Goal: Task Accomplishment & Management: Use online tool/utility

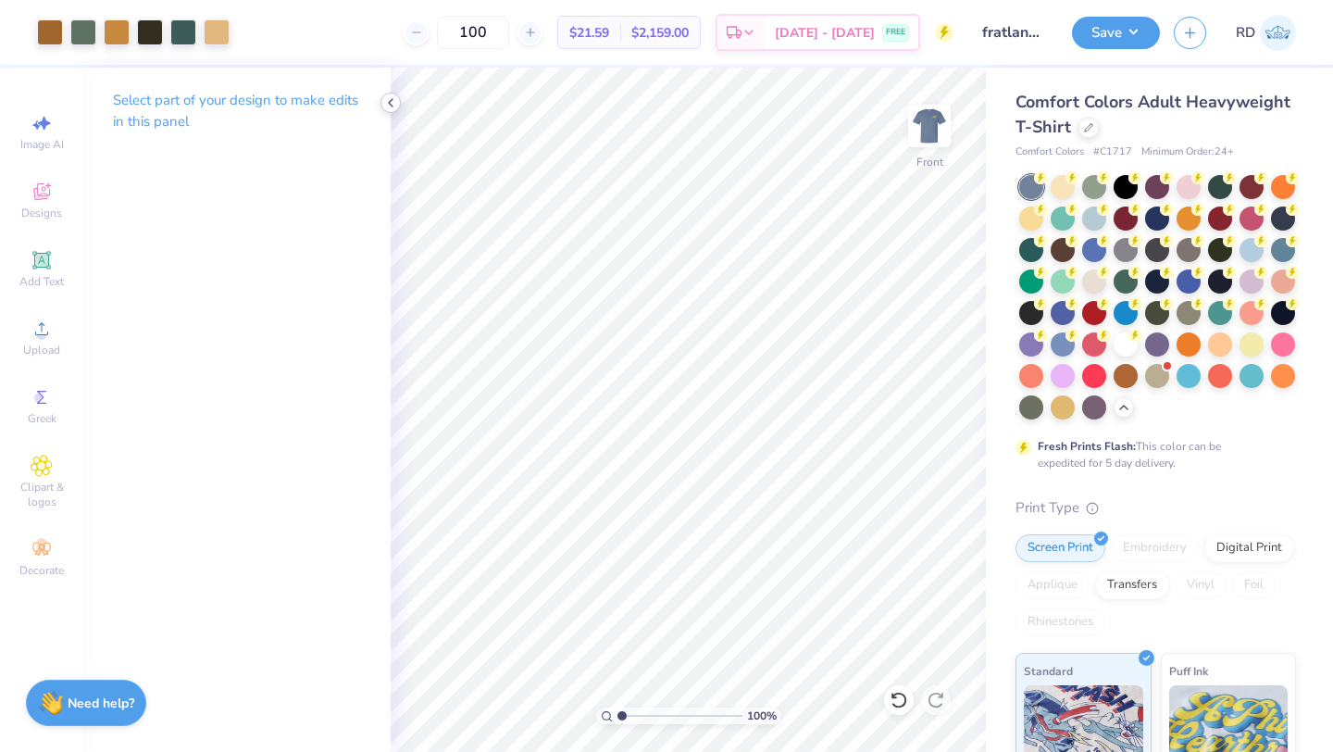
click at [387, 100] on icon at bounding box center [390, 102] width 15 height 15
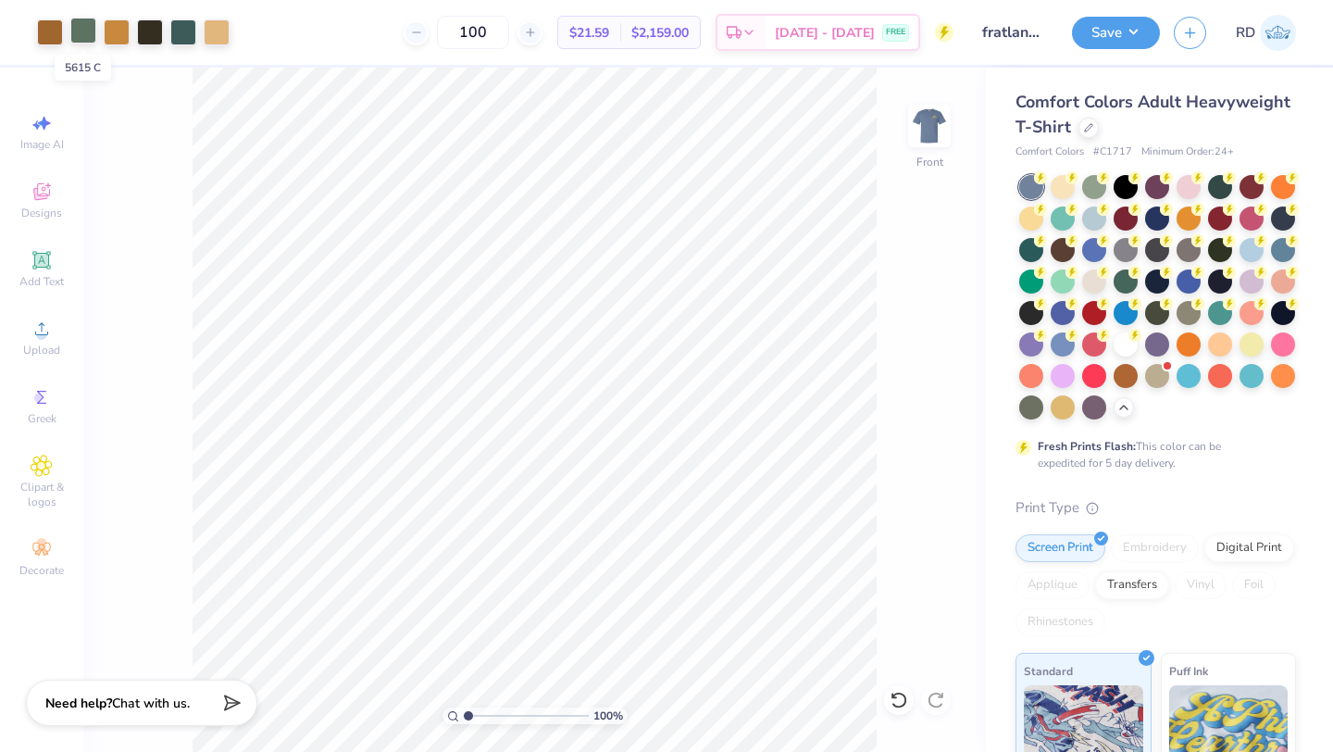
click at [81, 35] on div at bounding box center [83, 31] width 26 height 26
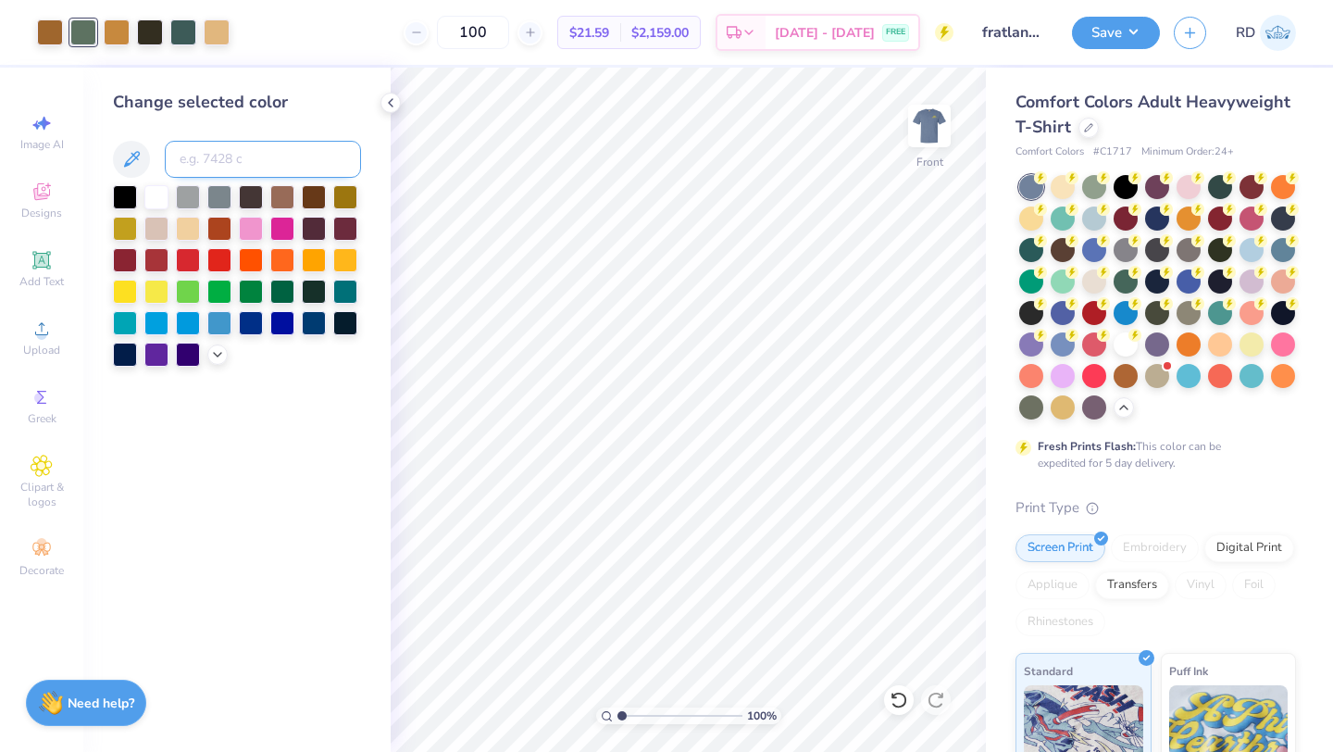
click at [263, 171] on input at bounding box center [263, 159] width 196 height 37
type input "5477"
click at [128, 27] on div at bounding box center [117, 31] width 26 height 26
drag, startPoint x: 246, startPoint y: 153, endPoint x: 238, endPoint y: 160, distance: 11.2
click at [246, 163] on input at bounding box center [263, 159] width 196 height 37
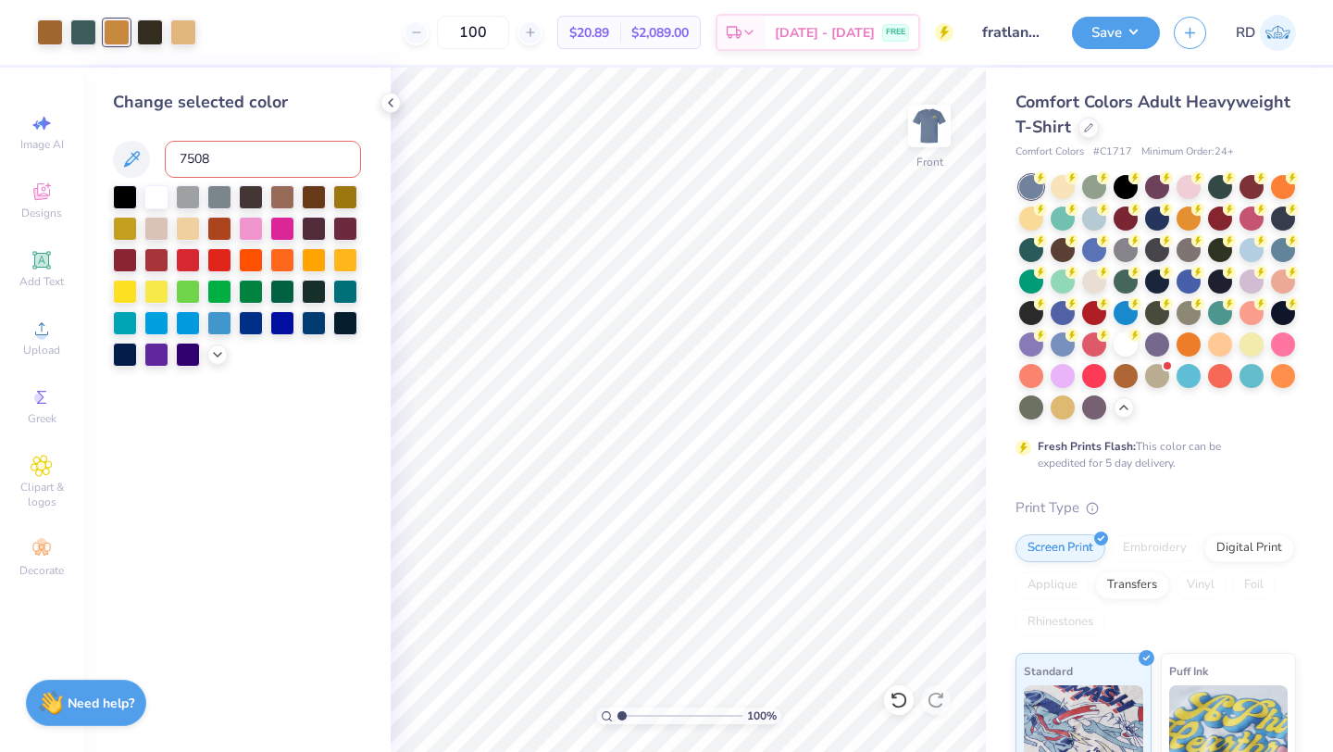
type input "7508"
type input "\"
drag, startPoint x: 219, startPoint y: 153, endPoint x: 131, endPoint y: 145, distance: 88.3
click at [131, 145] on div "\" at bounding box center [237, 159] width 248 height 37
click at [392, 109] on icon at bounding box center [390, 102] width 15 height 15
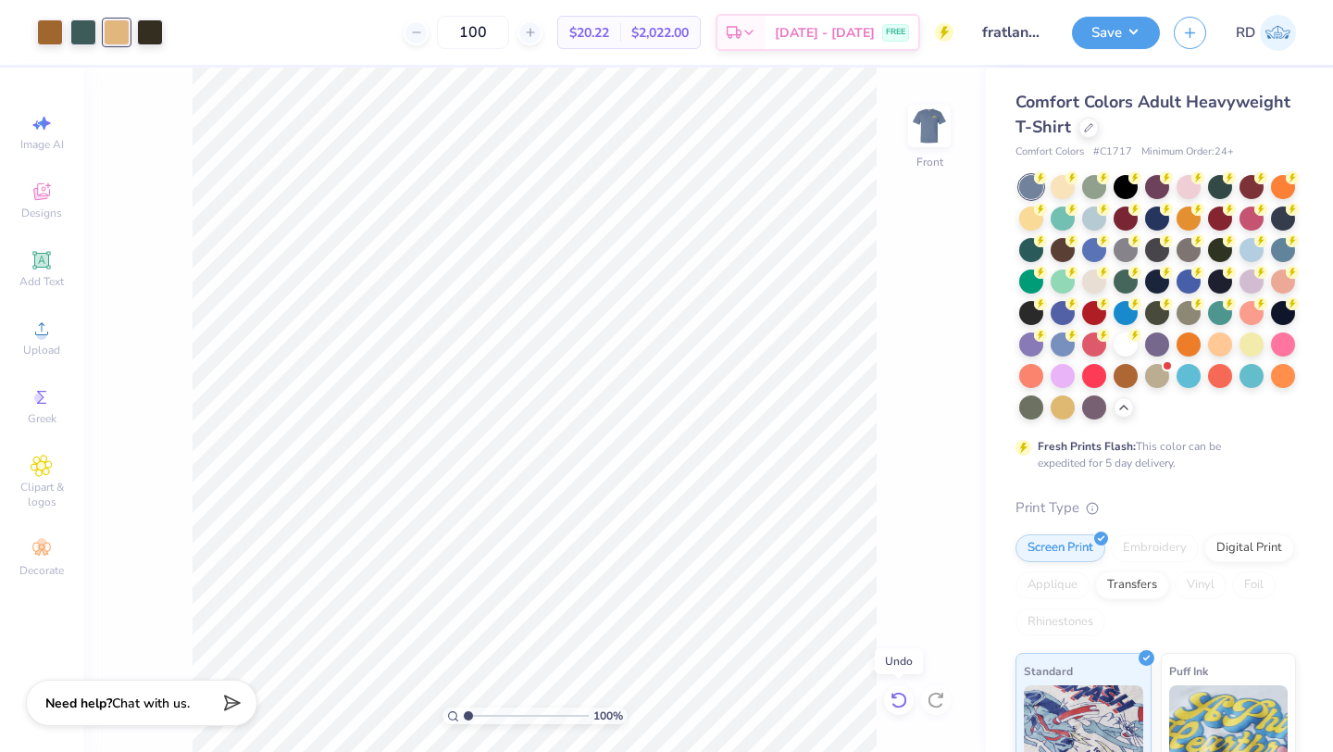
click at [896, 697] on icon at bounding box center [895, 696] width 4 height 4
click at [118, 29] on div at bounding box center [117, 31] width 26 height 26
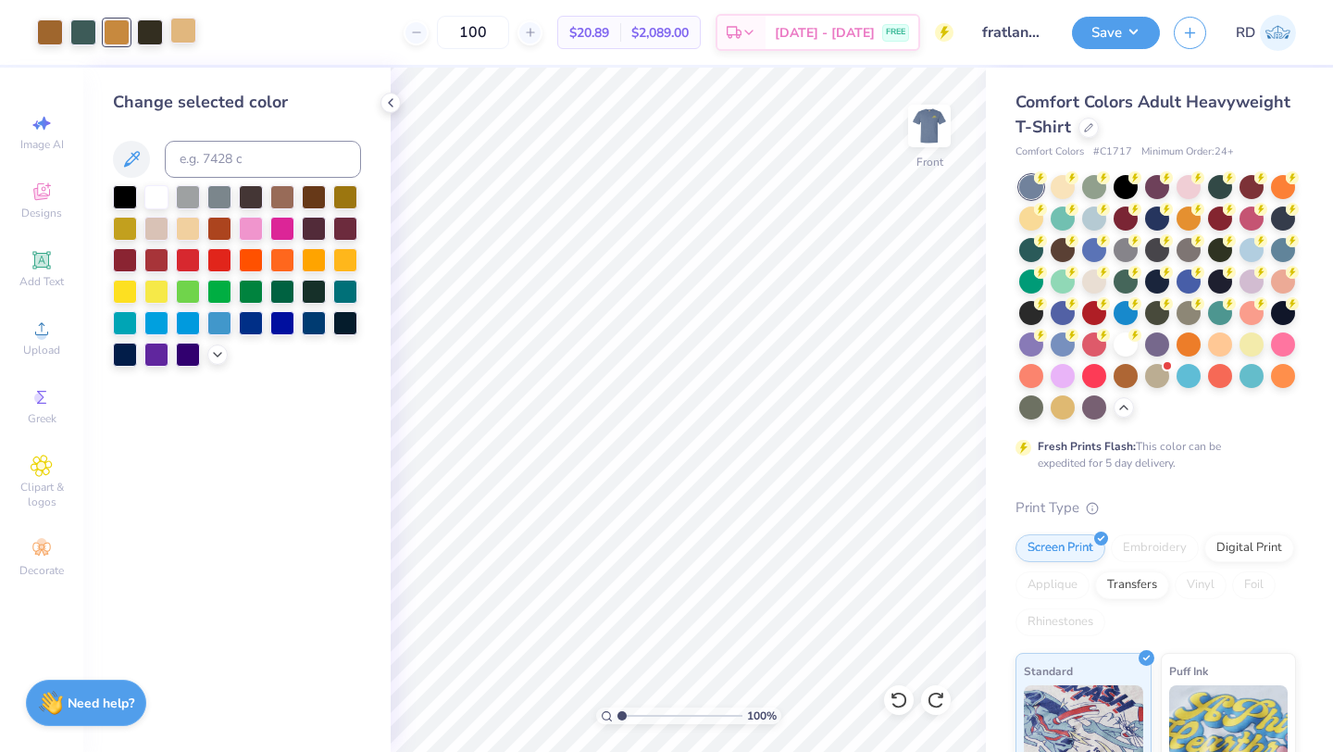
click at [185, 33] on div at bounding box center [183, 31] width 26 height 26
click at [219, 145] on input at bounding box center [263, 159] width 196 height 37
type input "7510"
click at [394, 104] on icon at bounding box center [390, 102] width 15 height 15
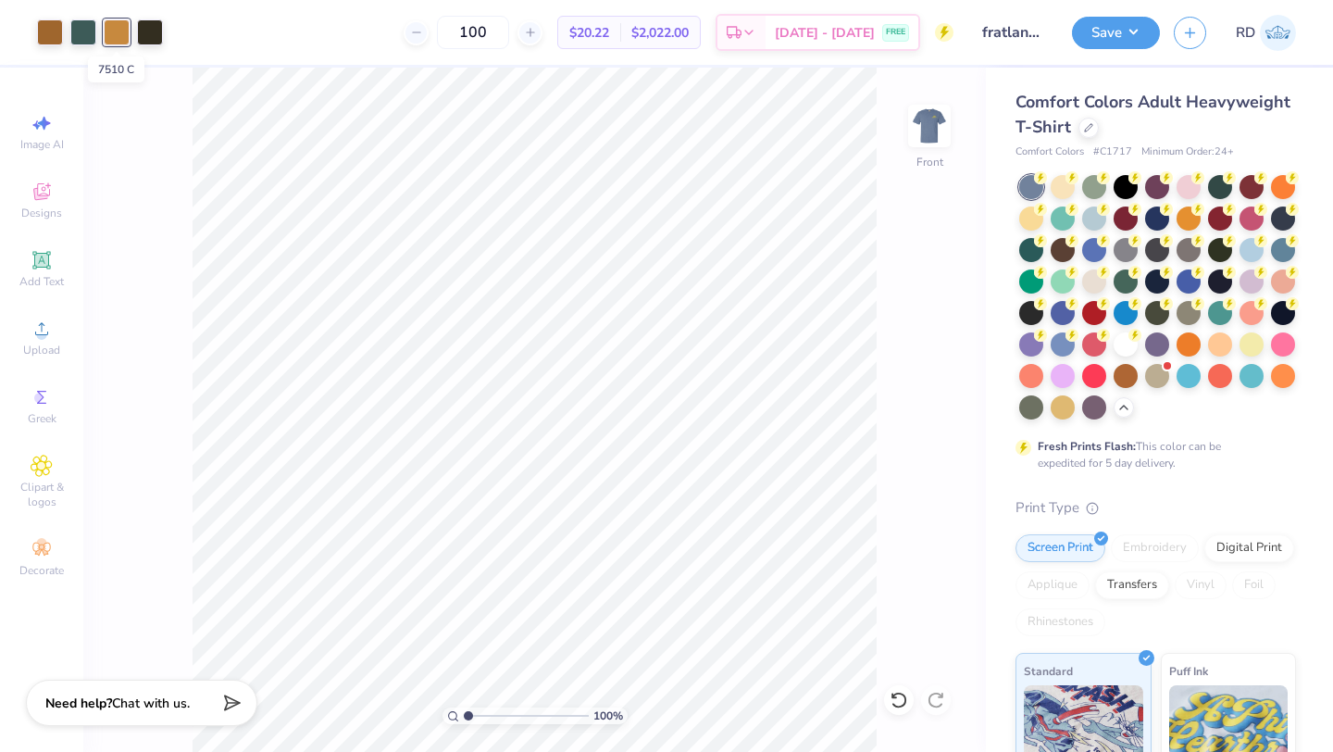
click at [117, 45] on div at bounding box center [117, 32] width 26 height 26
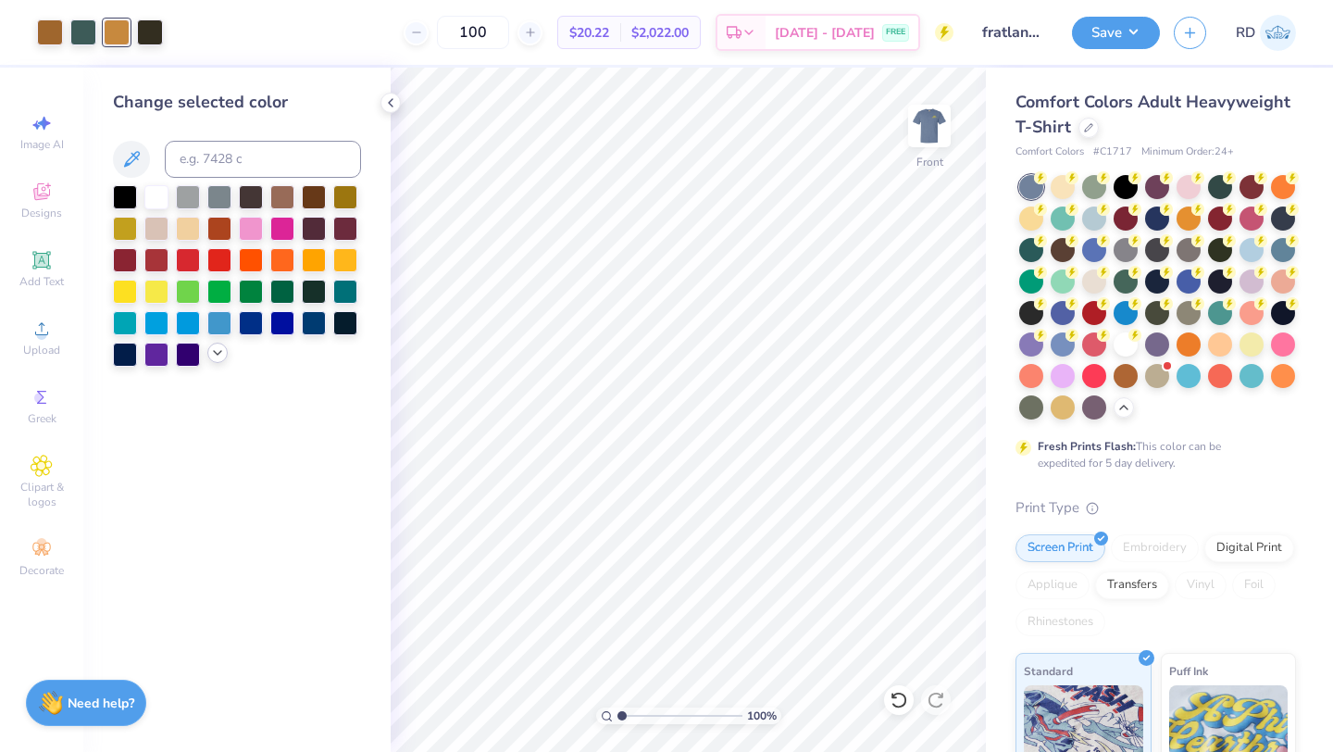
click at [217, 352] on icon at bounding box center [217, 352] width 15 height 15
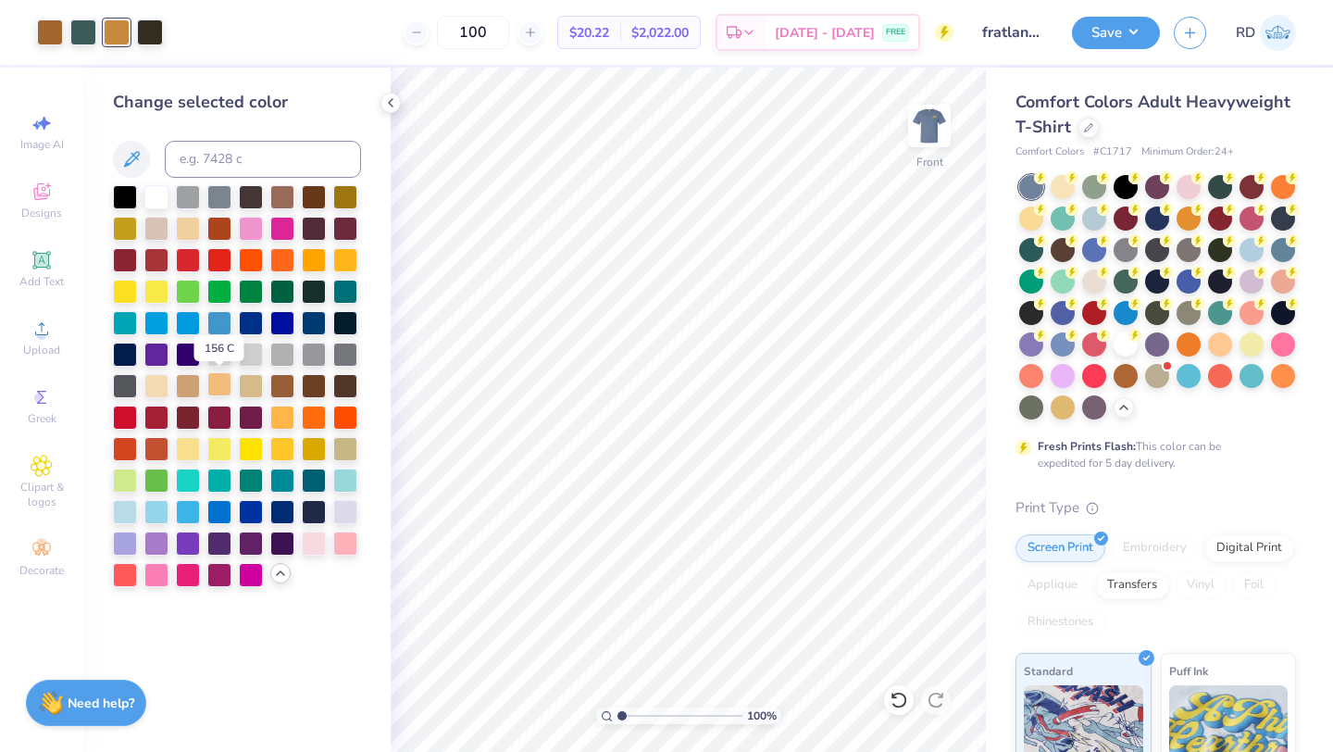
click at [229, 388] on div at bounding box center [219, 384] width 24 height 24
click at [383, 103] on icon at bounding box center [390, 102] width 15 height 15
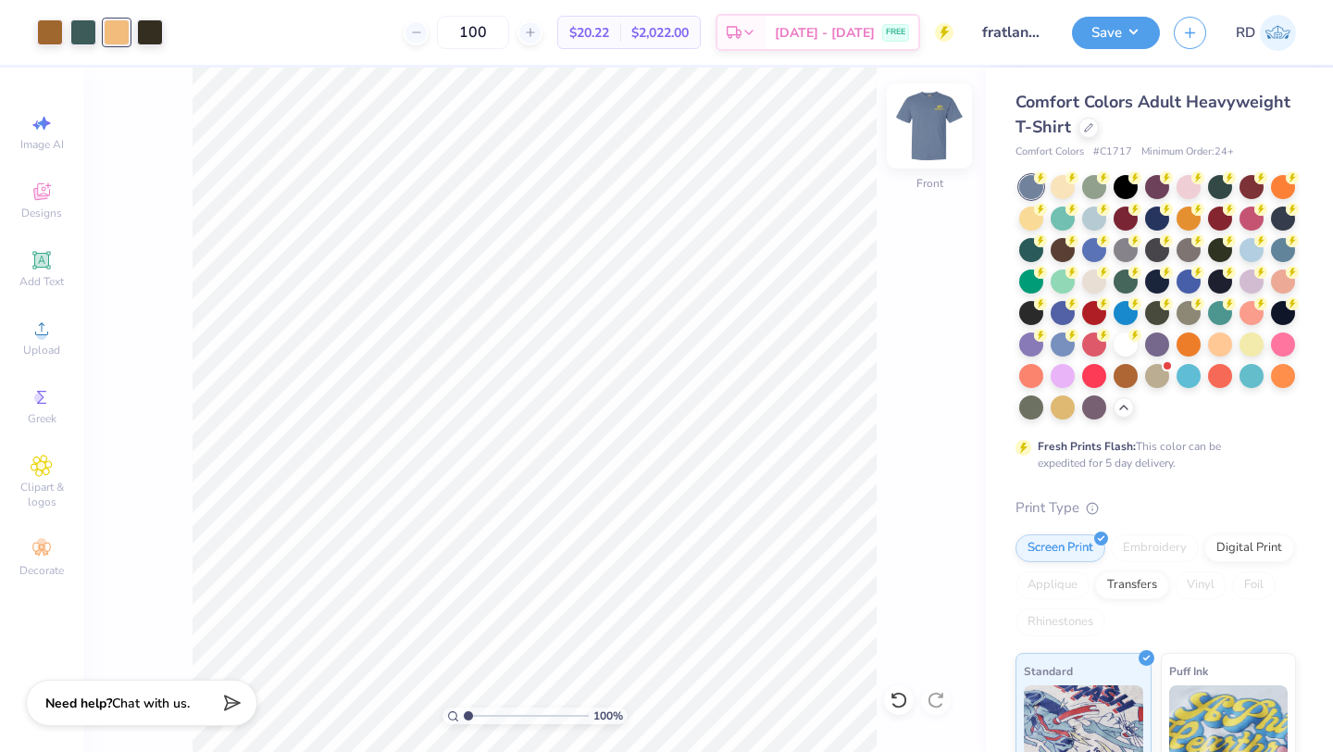
click at [920, 133] on img at bounding box center [930, 126] width 74 height 74
click at [947, 126] on img at bounding box center [930, 126] width 74 height 74
click at [654, 25] on span "$2,022.00" at bounding box center [660, 32] width 57 height 19
click at [609, 41] on span "$20.22" at bounding box center [590, 32] width 40 height 19
click at [1099, 120] on div at bounding box center [1089, 126] width 20 height 20
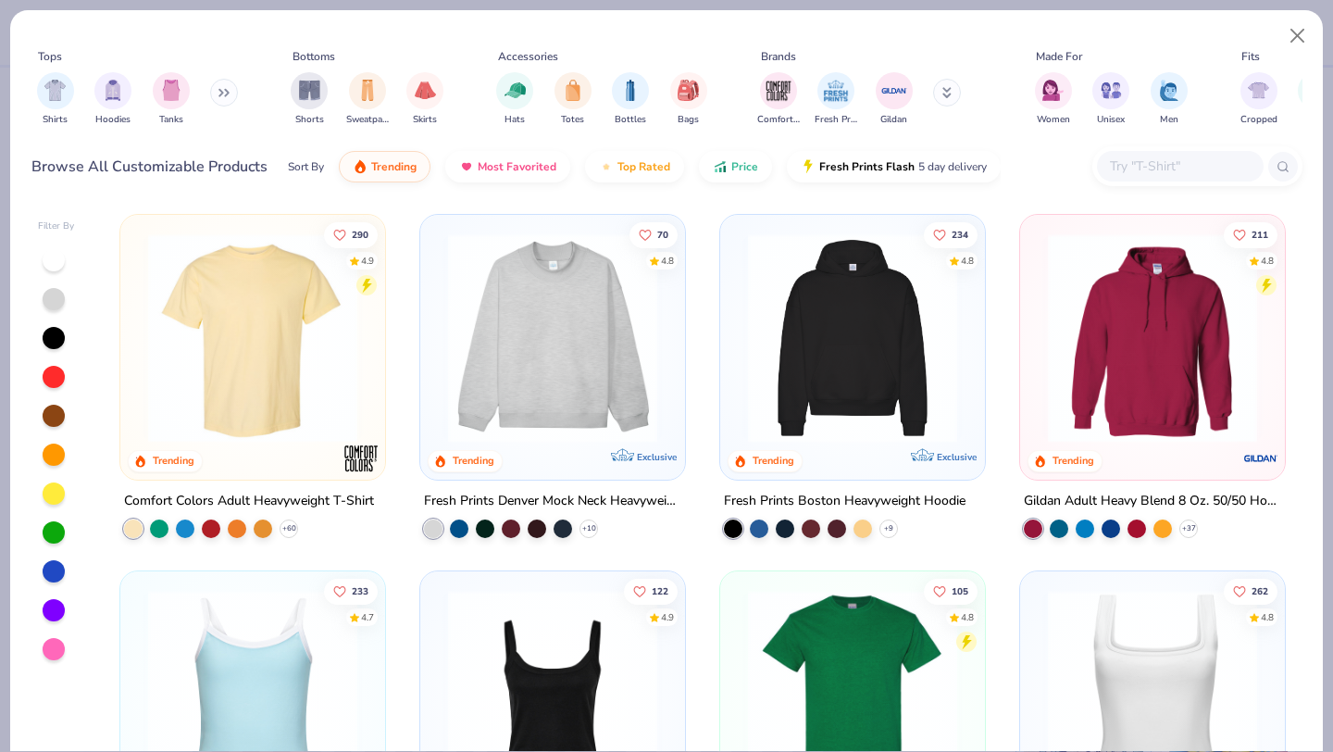
click at [1195, 177] on div at bounding box center [1180, 166] width 167 height 31
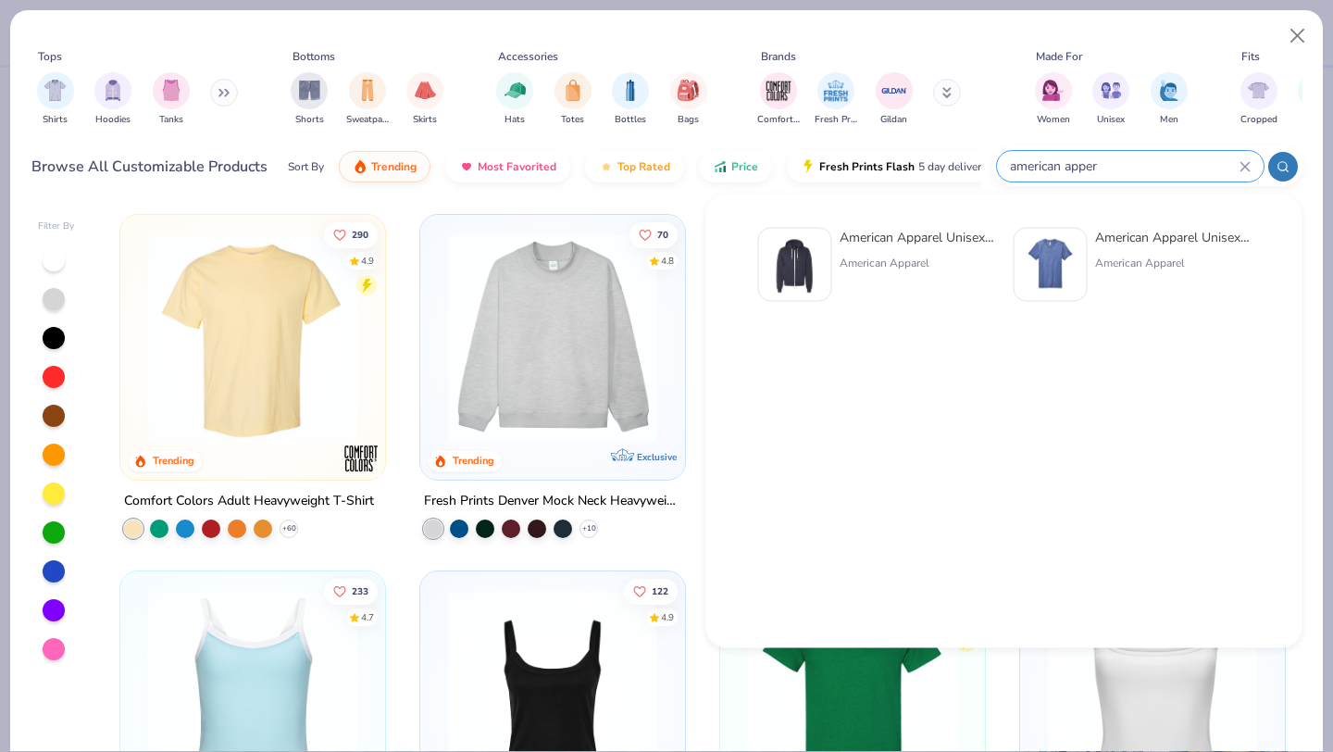
type input "american apper"
click at [1060, 282] on img at bounding box center [1050, 264] width 57 height 57
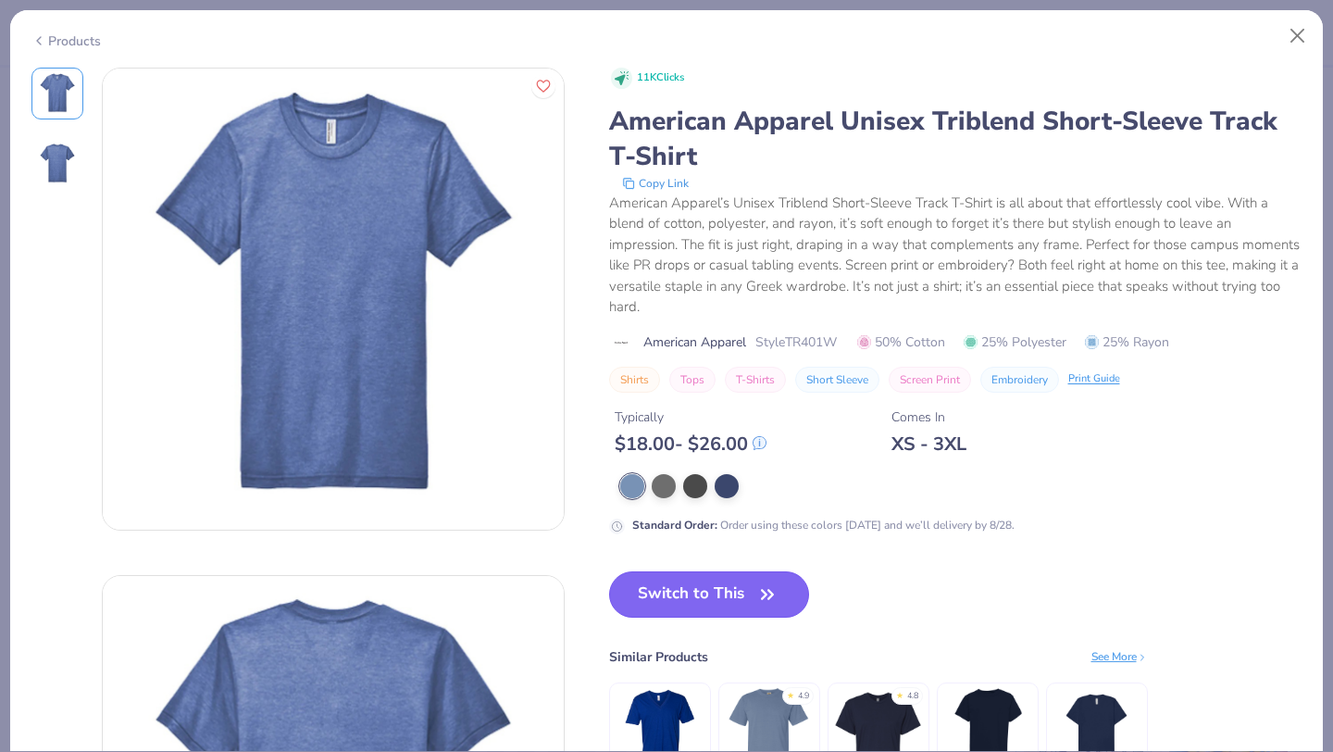
click at [730, 608] on button "Switch to This" at bounding box center [709, 594] width 201 height 46
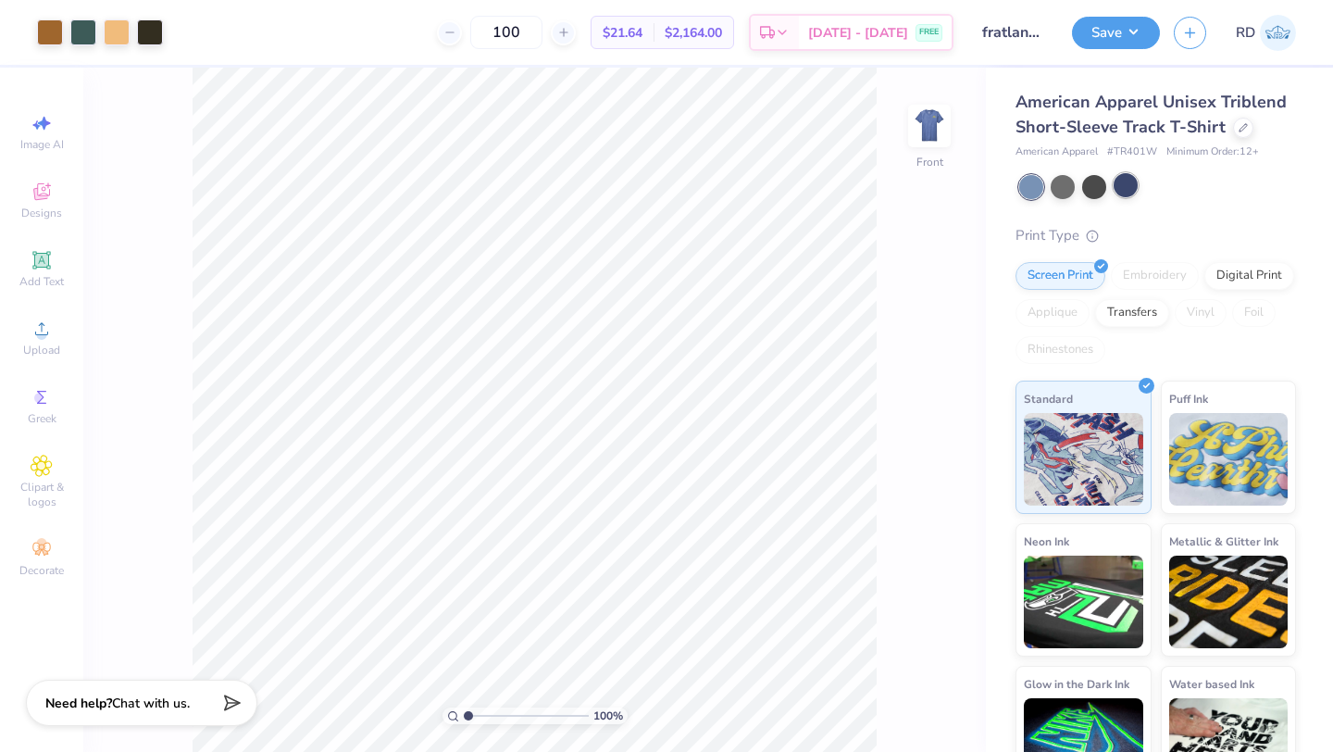
click at [1120, 184] on div at bounding box center [1126, 185] width 24 height 24
click at [1041, 189] on div at bounding box center [1032, 187] width 24 height 24
click at [1246, 125] on div at bounding box center [1243, 126] width 20 height 20
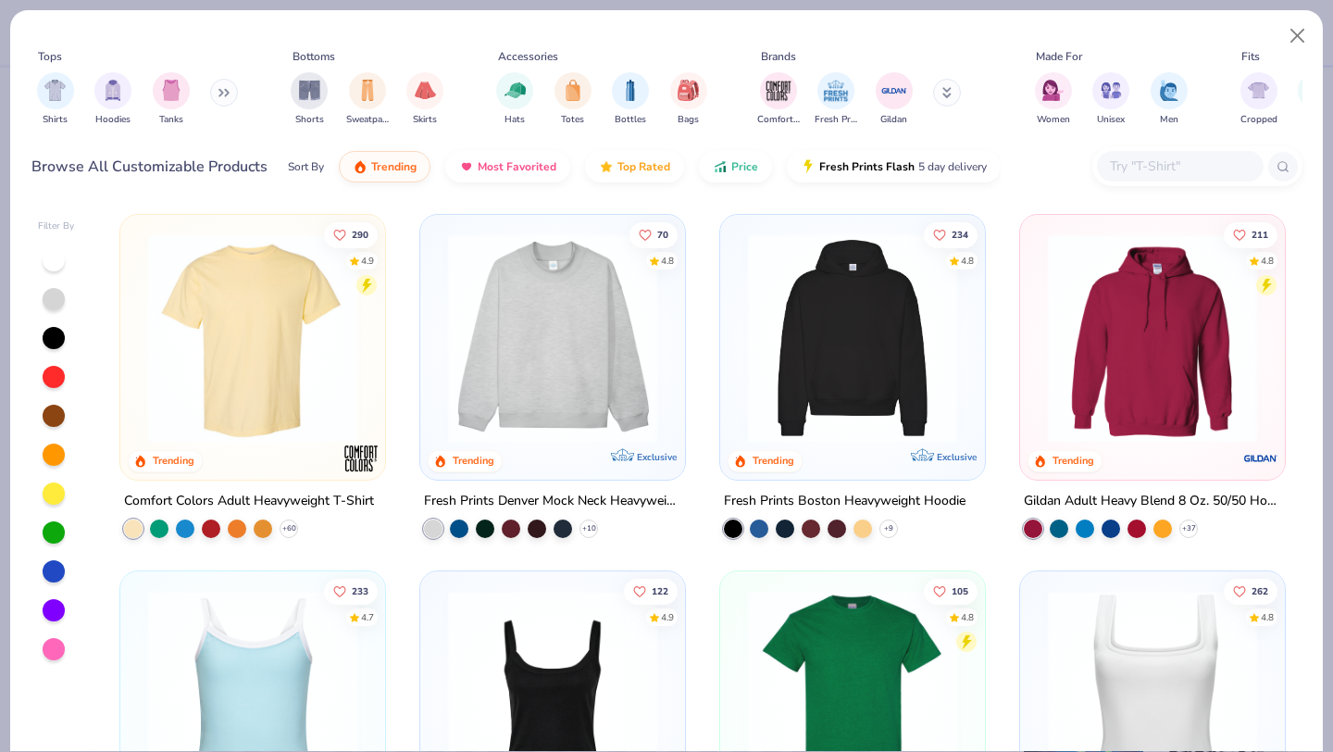
click at [1173, 156] on input "text" at bounding box center [1179, 166] width 143 height 21
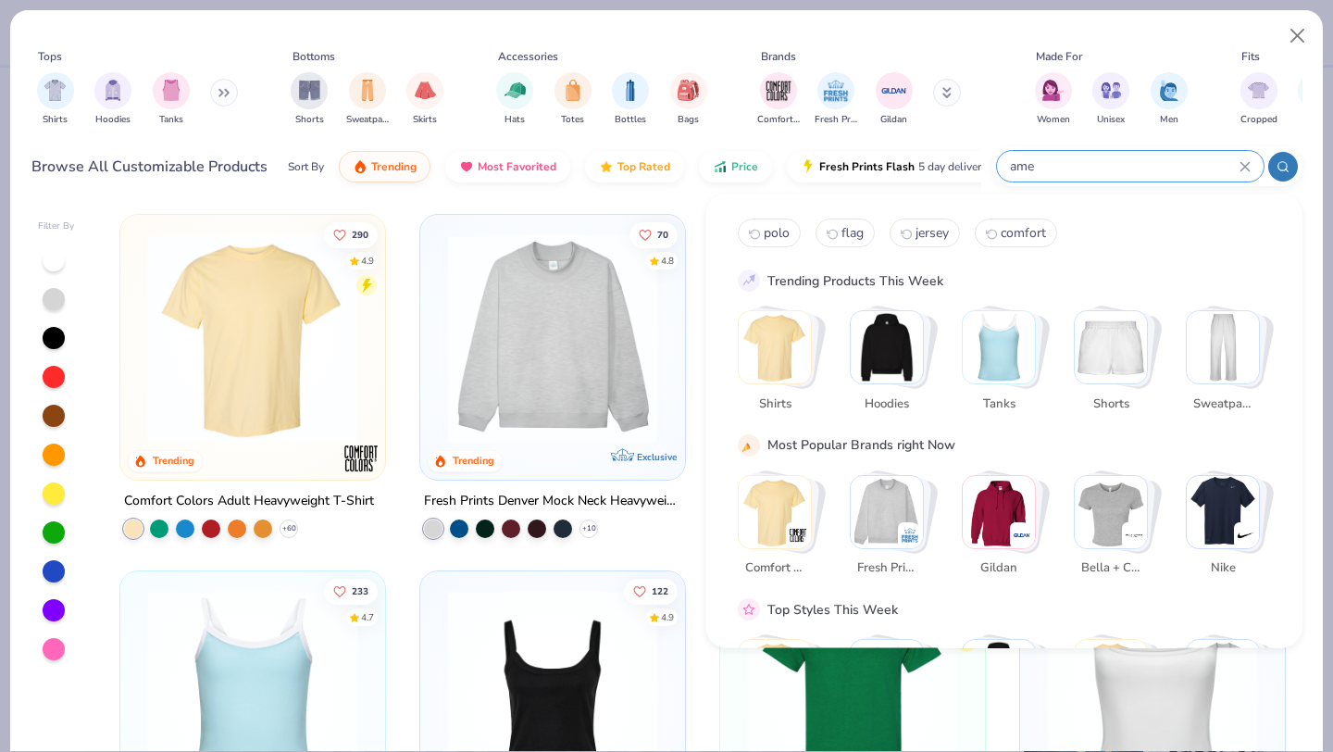
type input "amer"
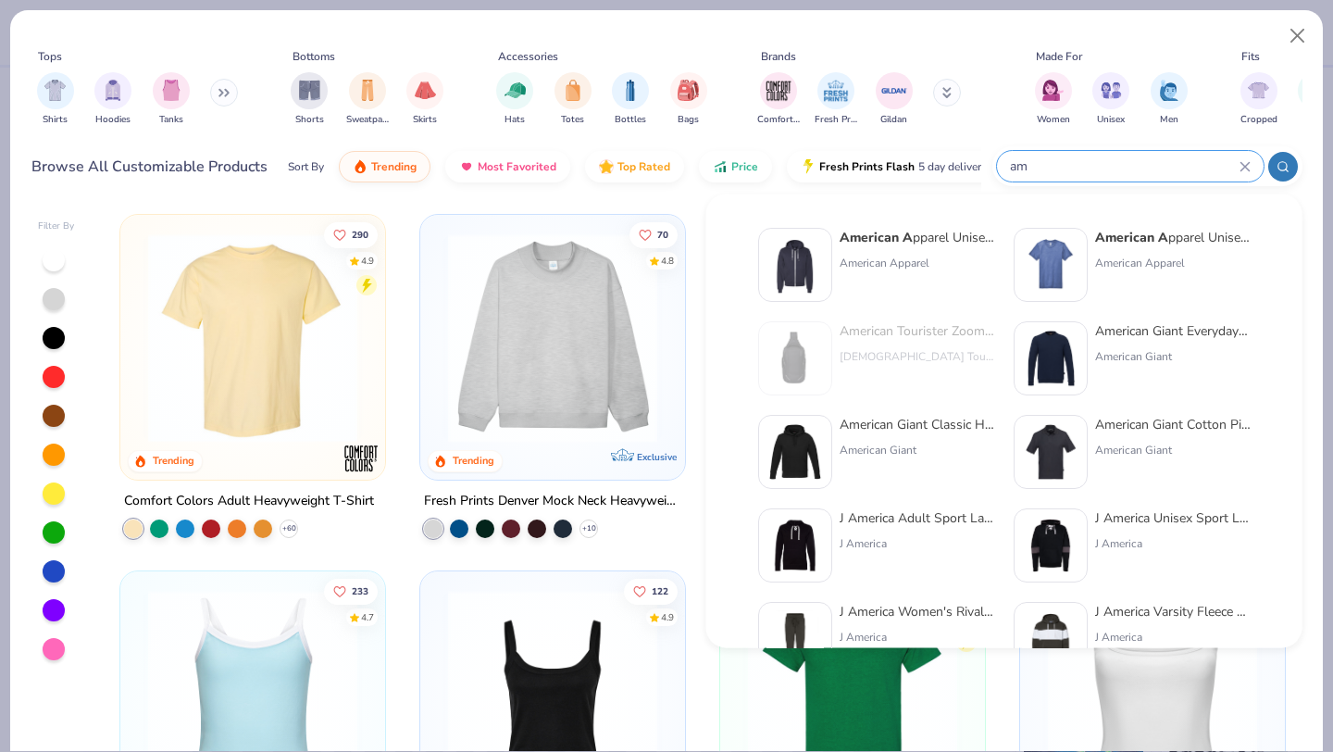
type input "a"
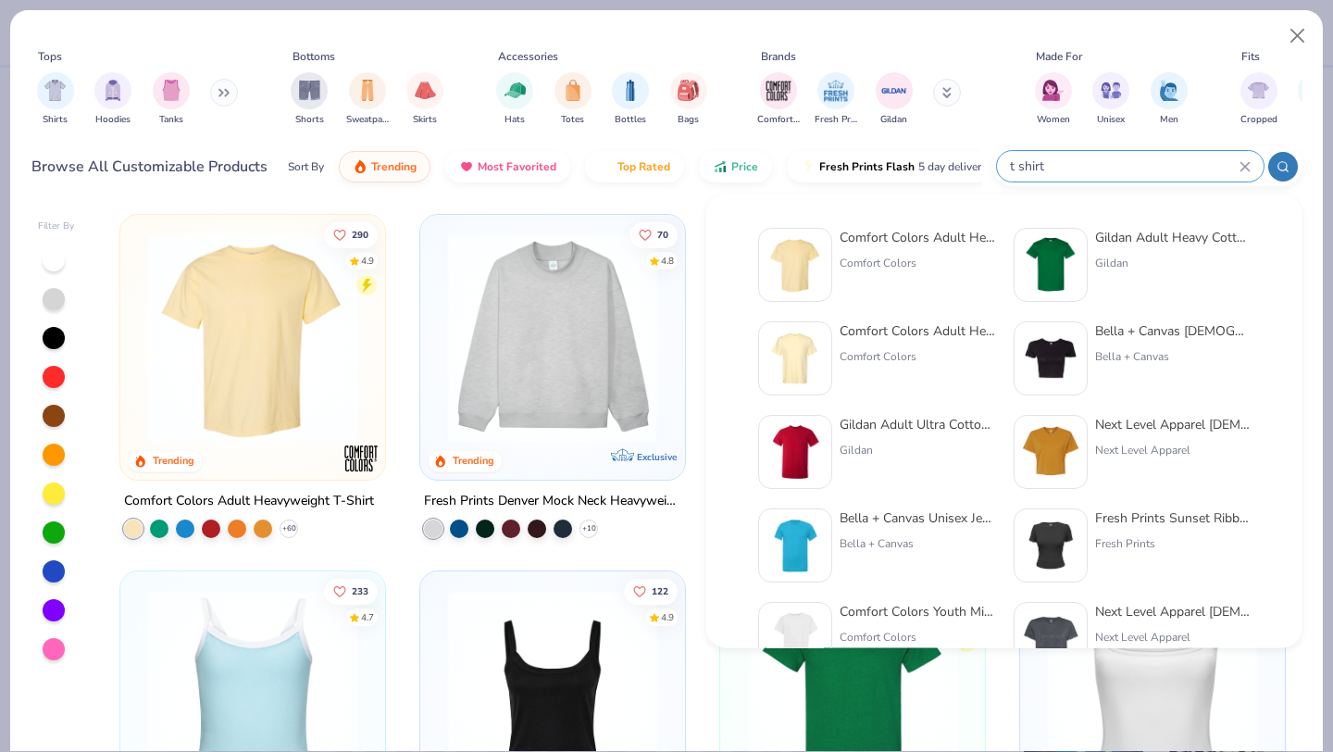
click at [1286, 156] on div at bounding box center [1284, 167] width 30 height 30
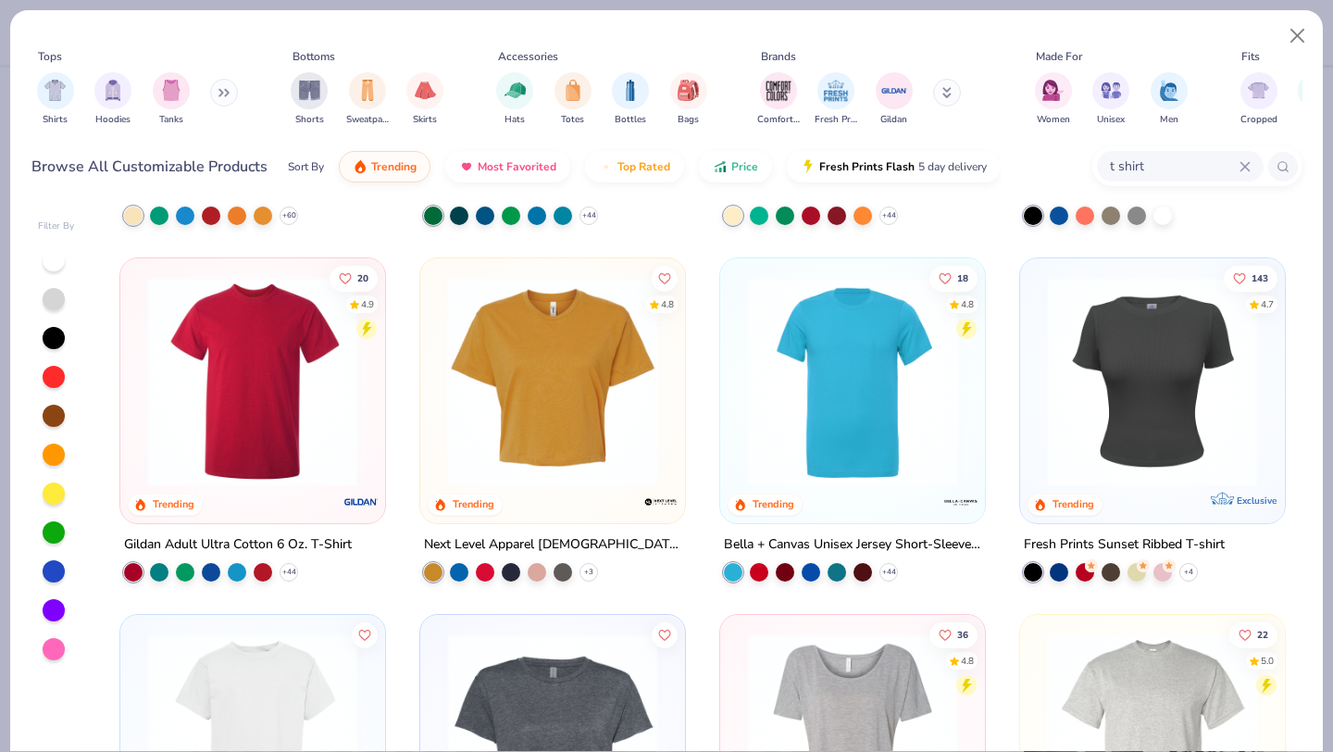
scroll to position [317, 0]
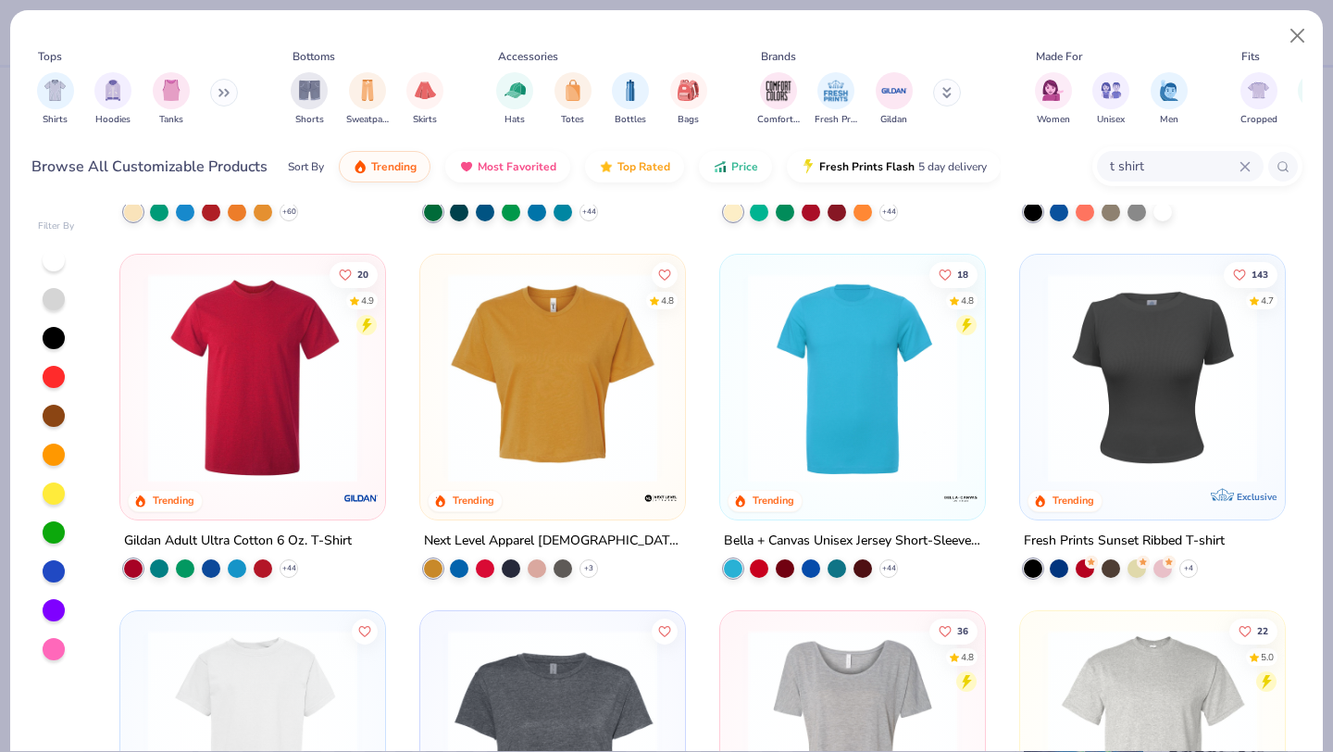
type input "t shirt"
click at [261, 342] on img at bounding box center [253, 377] width 228 height 209
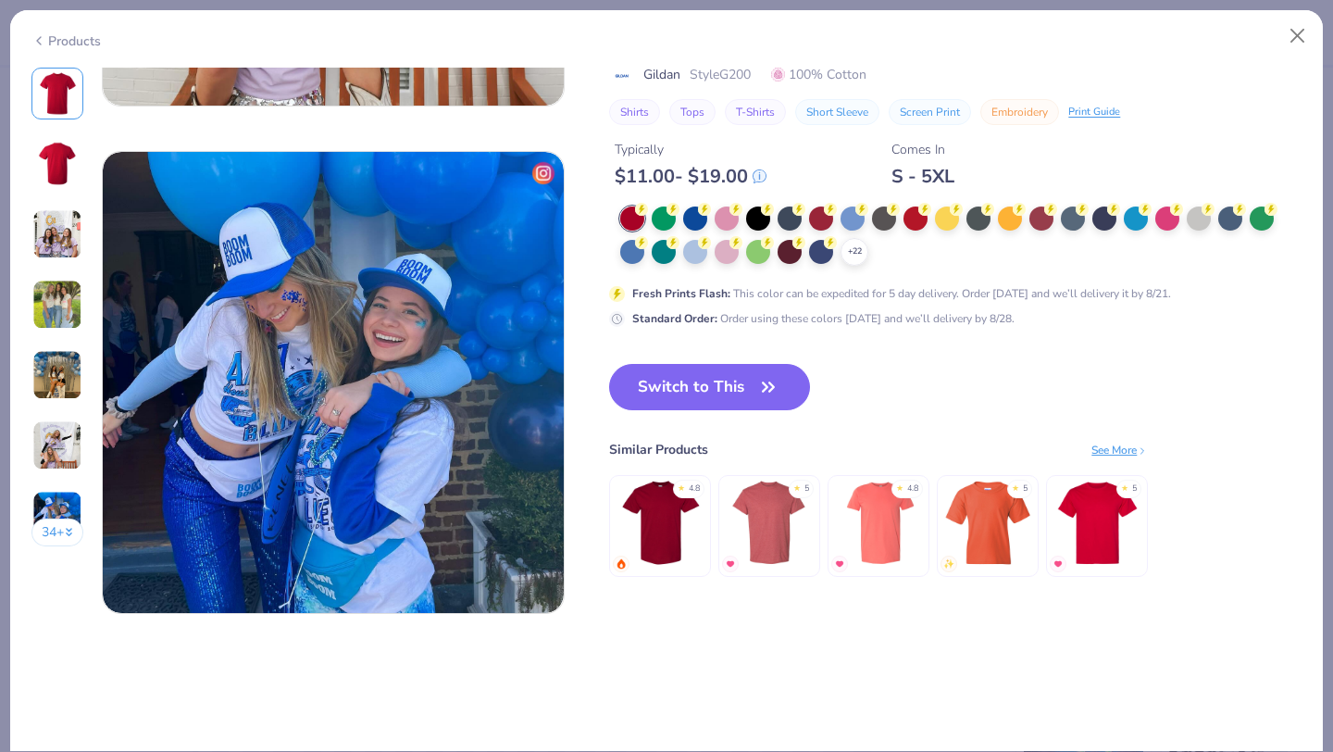
scroll to position [2995, 0]
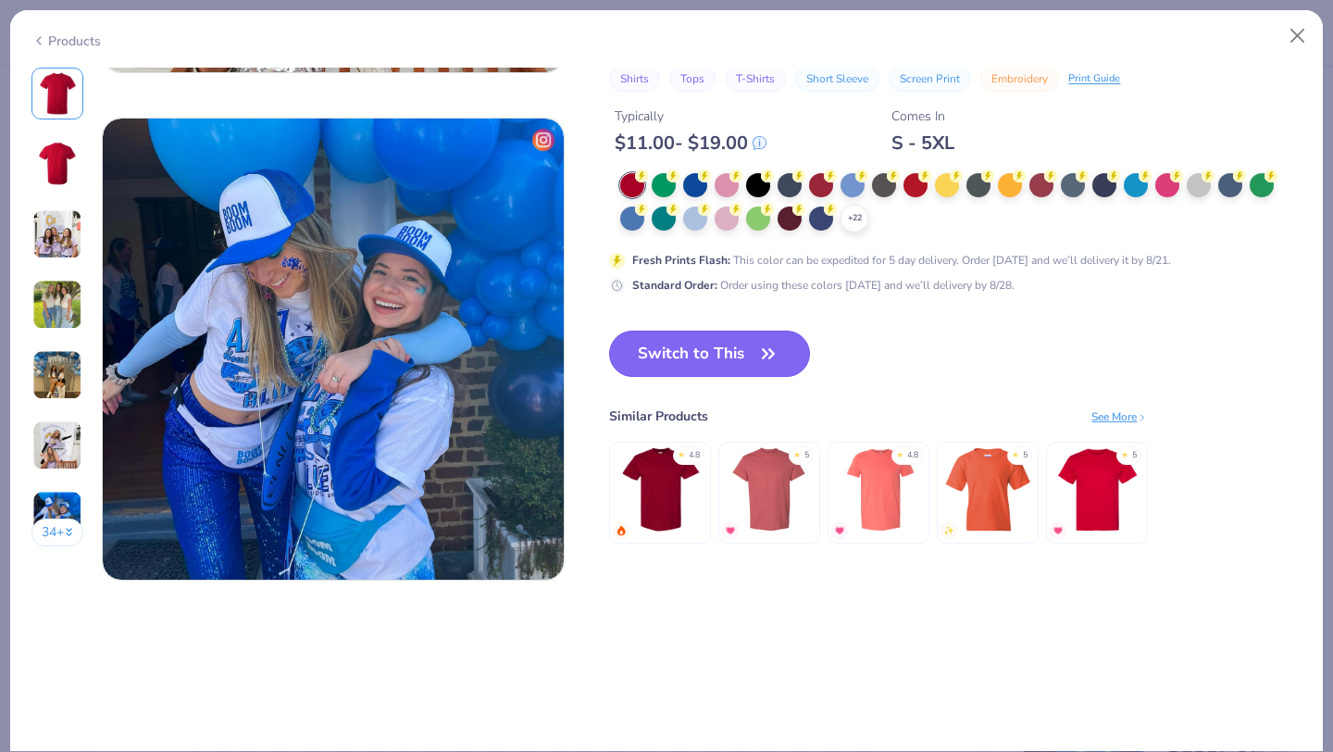
click at [726, 356] on button "Switch to This" at bounding box center [709, 354] width 201 height 46
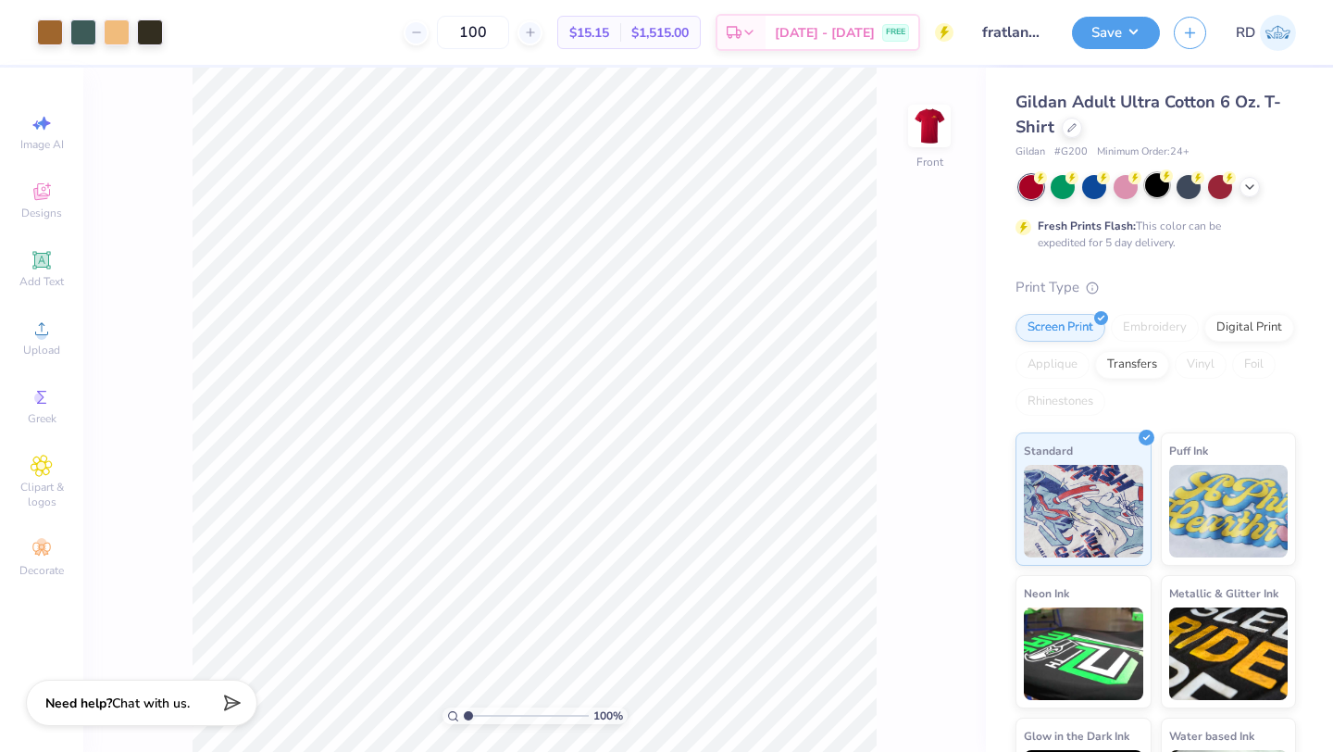
click at [1150, 189] on div at bounding box center [1157, 185] width 24 height 24
click at [1100, 189] on div at bounding box center [1095, 185] width 24 height 24
click at [1259, 184] on div at bounding box center [1250, 185] width 20 height 20
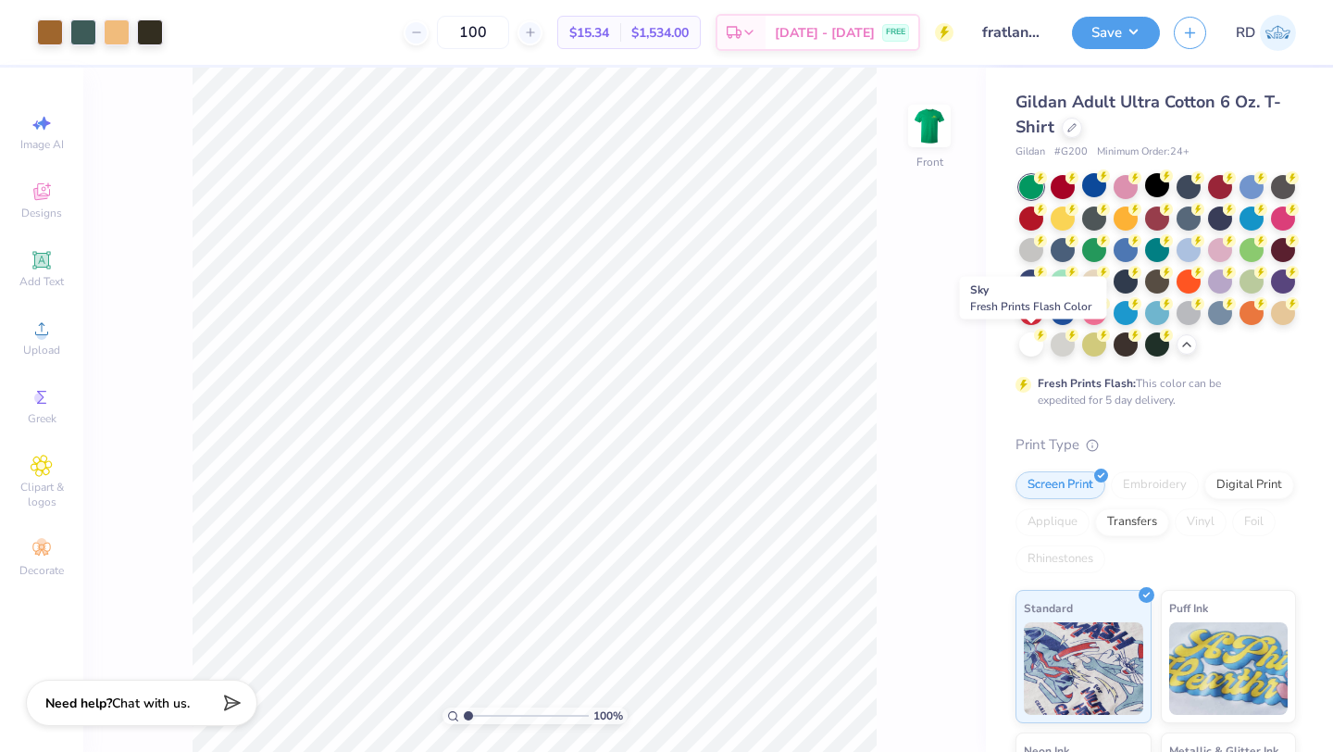
click at [1145, 325] on div at bounding box center [1157, 313] width 24 height 24
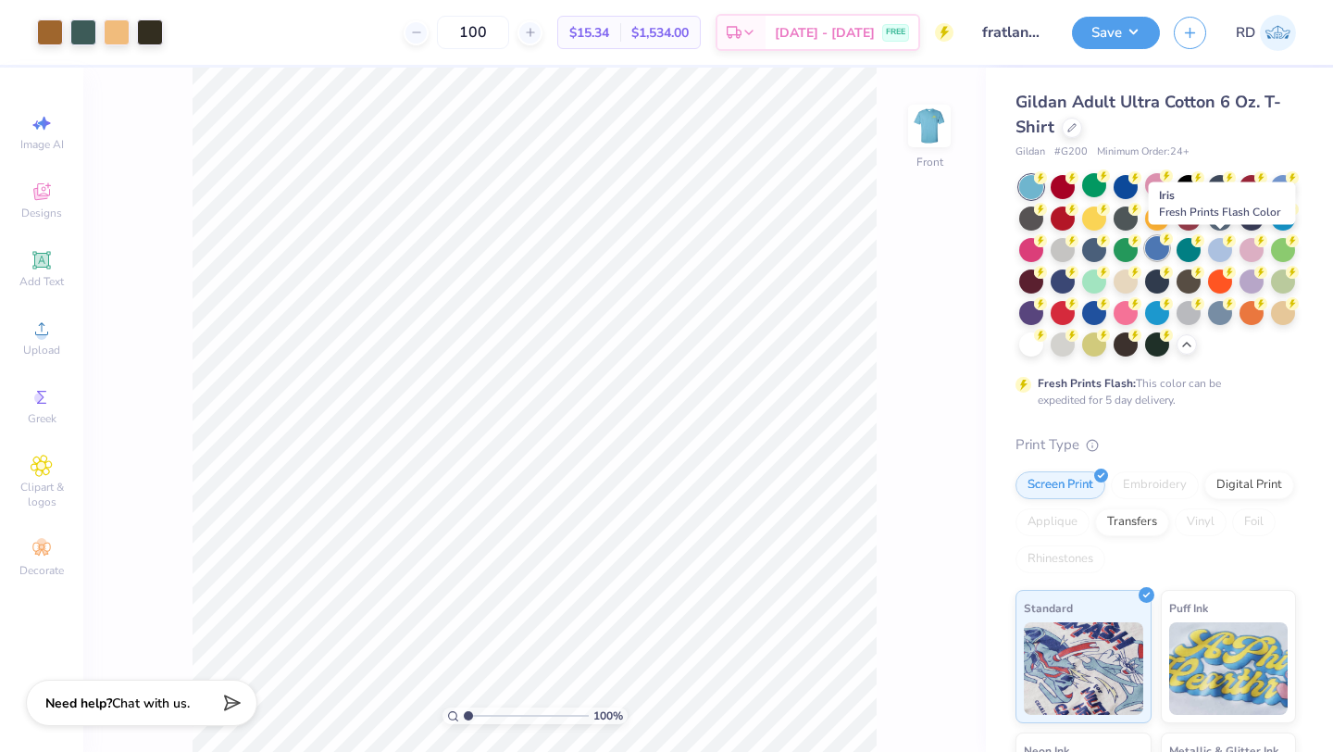
click at [1170, 249] on div at bounding box center [1157, 248] width 24 height 24
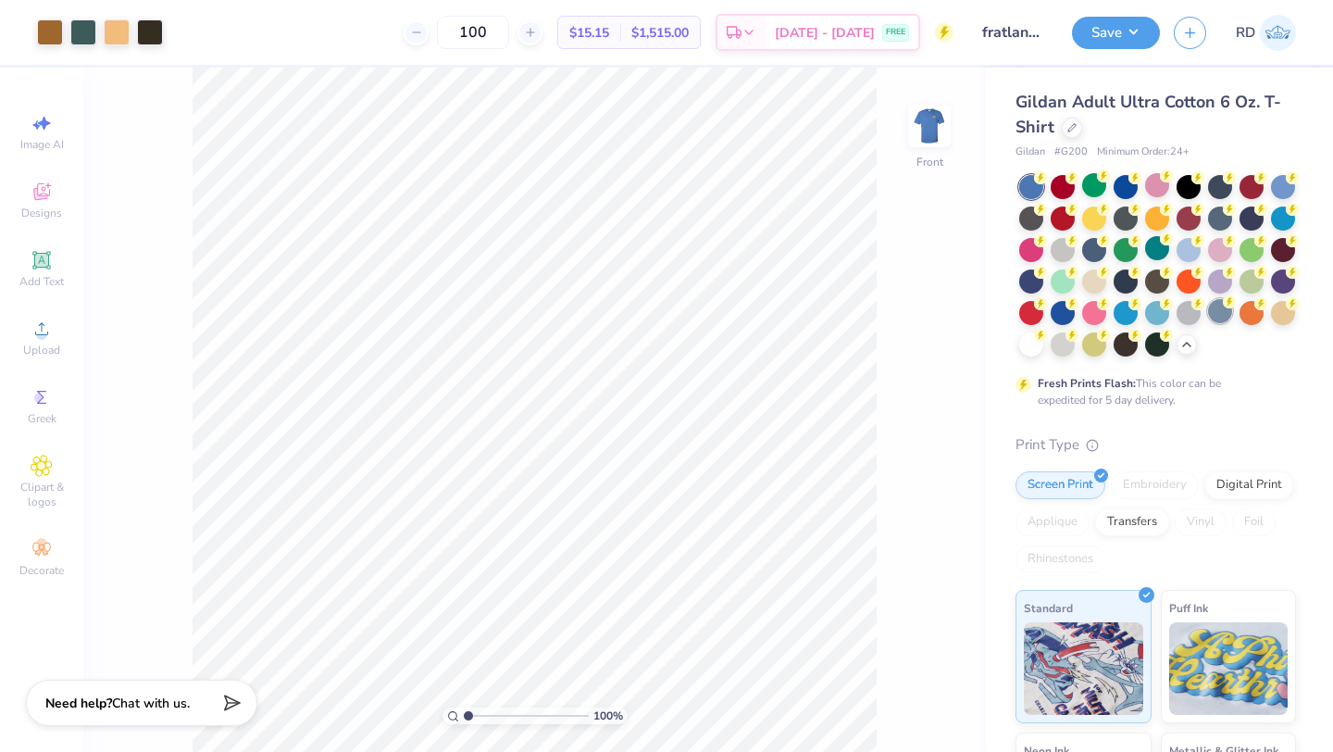
click at [1208, 323] on div at bounding box center [1220, 311] width 24 height 24
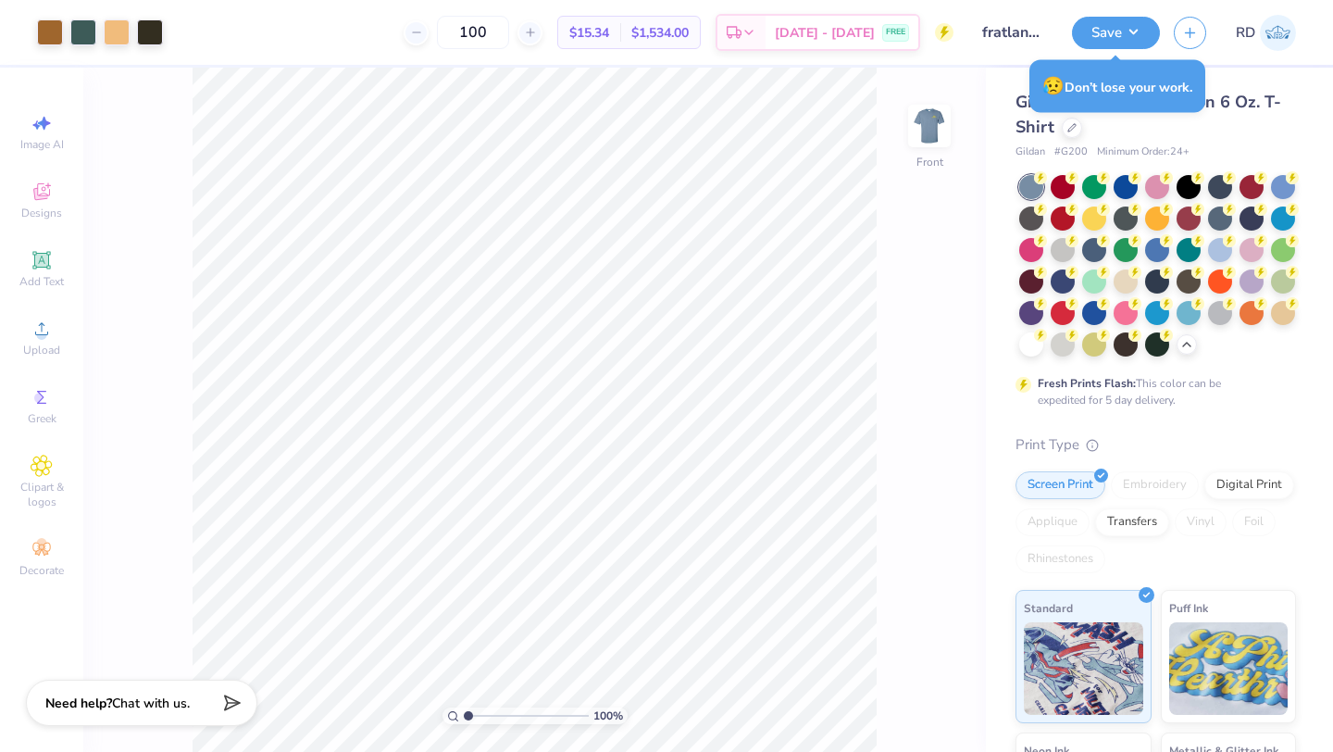
click at [902, 203] on div "100 % Front" at bounding box center [534, 410] width 903 height 684
click at [1181, 87] on div "😥 Don’t lose your work." at bounding box center [1118, 86] width 176 height 53
click at [1137, 38] on button "Save" at bounding box center [1116, 30] width 88 height 32
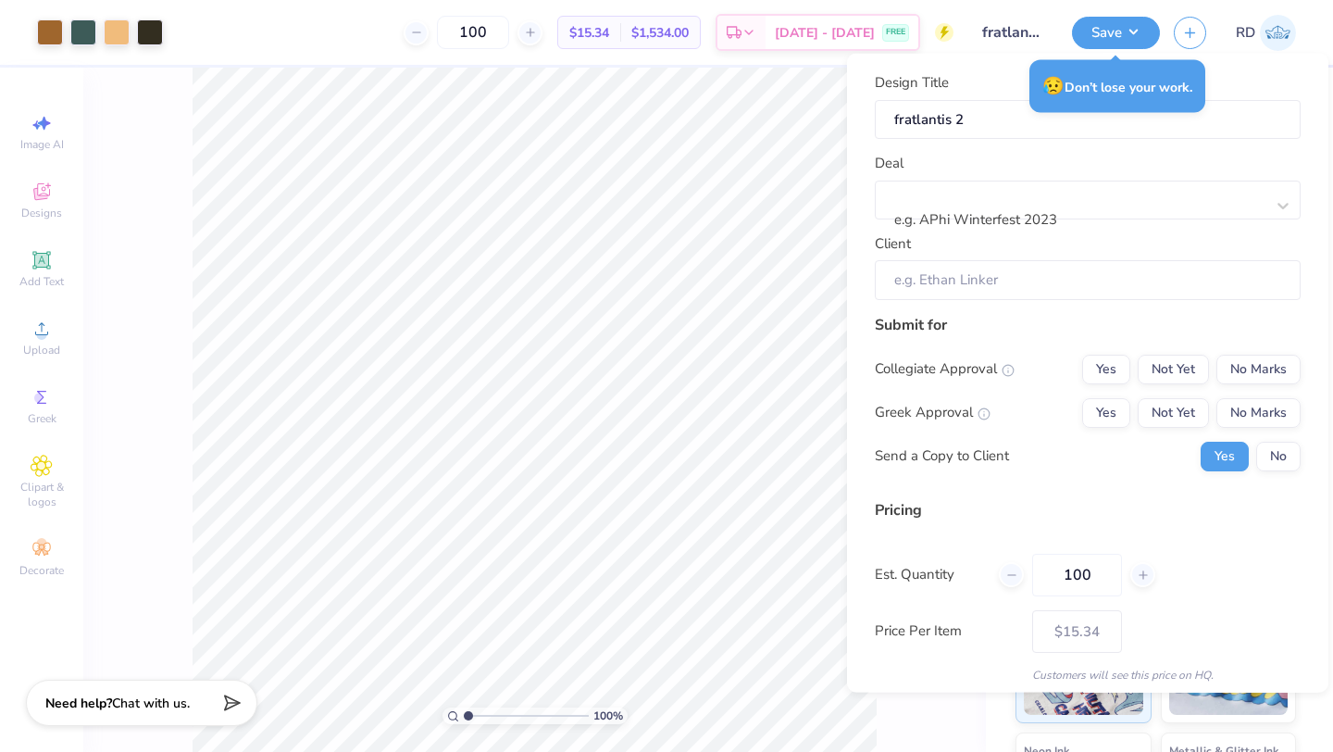
drag, startPoint x: 1170, startPoint y: 71, endPoint x: 1156, endPoint y: 65, distance: 15.3
click at [1170, 70] on div "😥 Don’t lose your work." at bounding box center [1118, 86] width 176 height 53
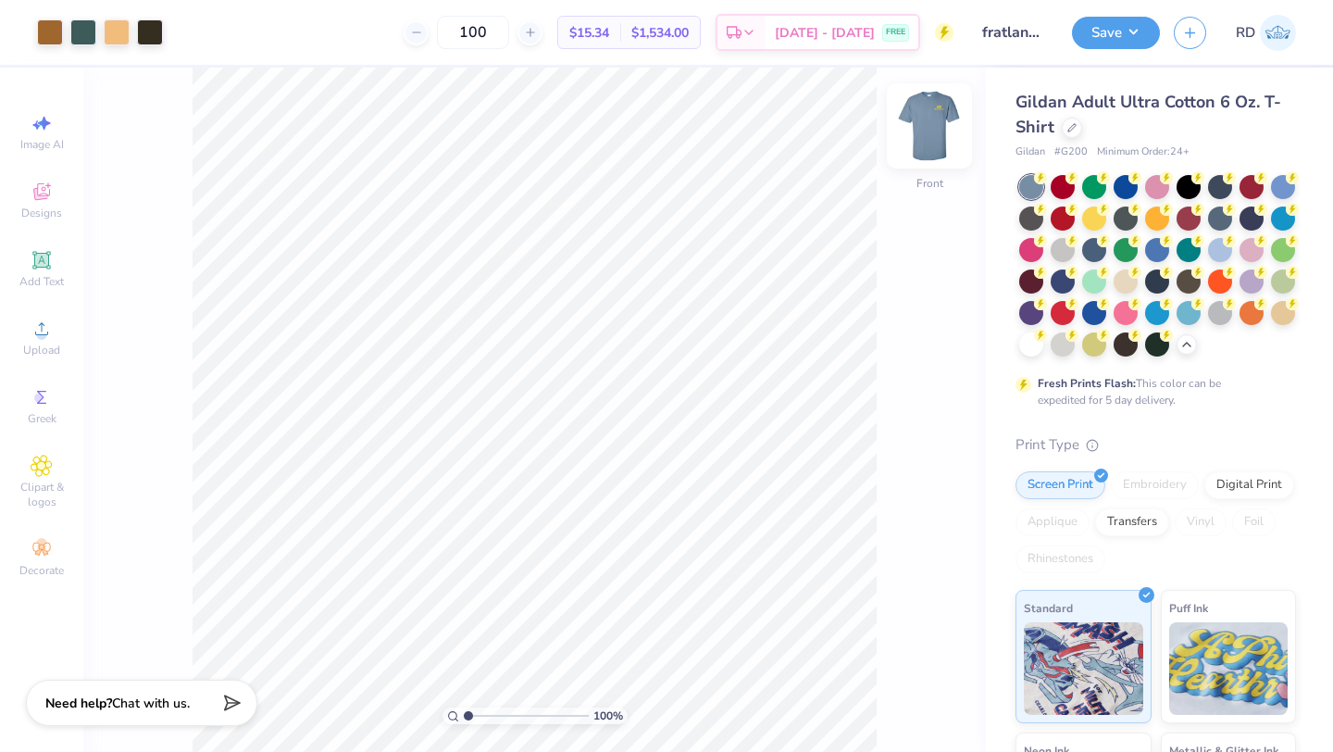
click at [942, 155] on img at bounding box center [930, 126] width 74 height 74
click at [930, 148] on img at bounding box center [930, 126] width 74 height 74
click at [1072, 121] on icon at bounding box center [1072, 125] width 9 height 9
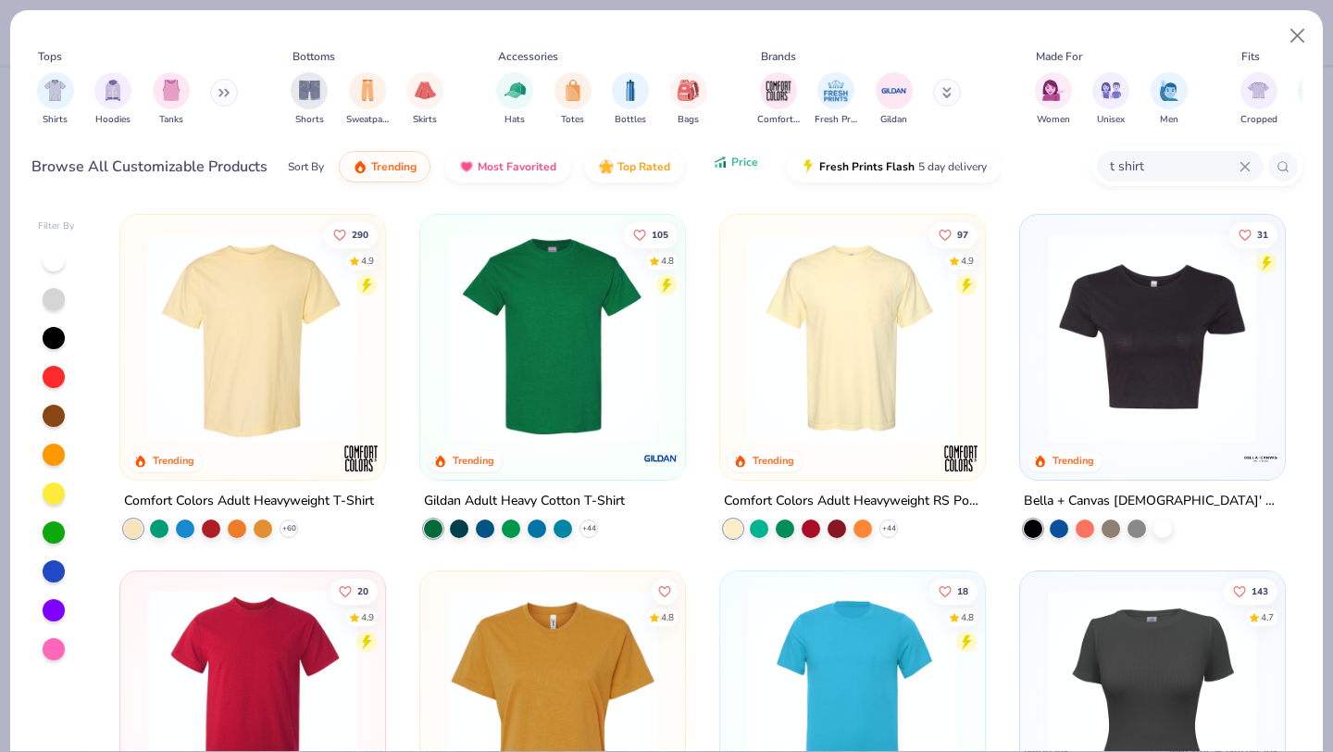
click at [726, 169] on button "Price" at bounding box center [735, 161] width 73 height 31
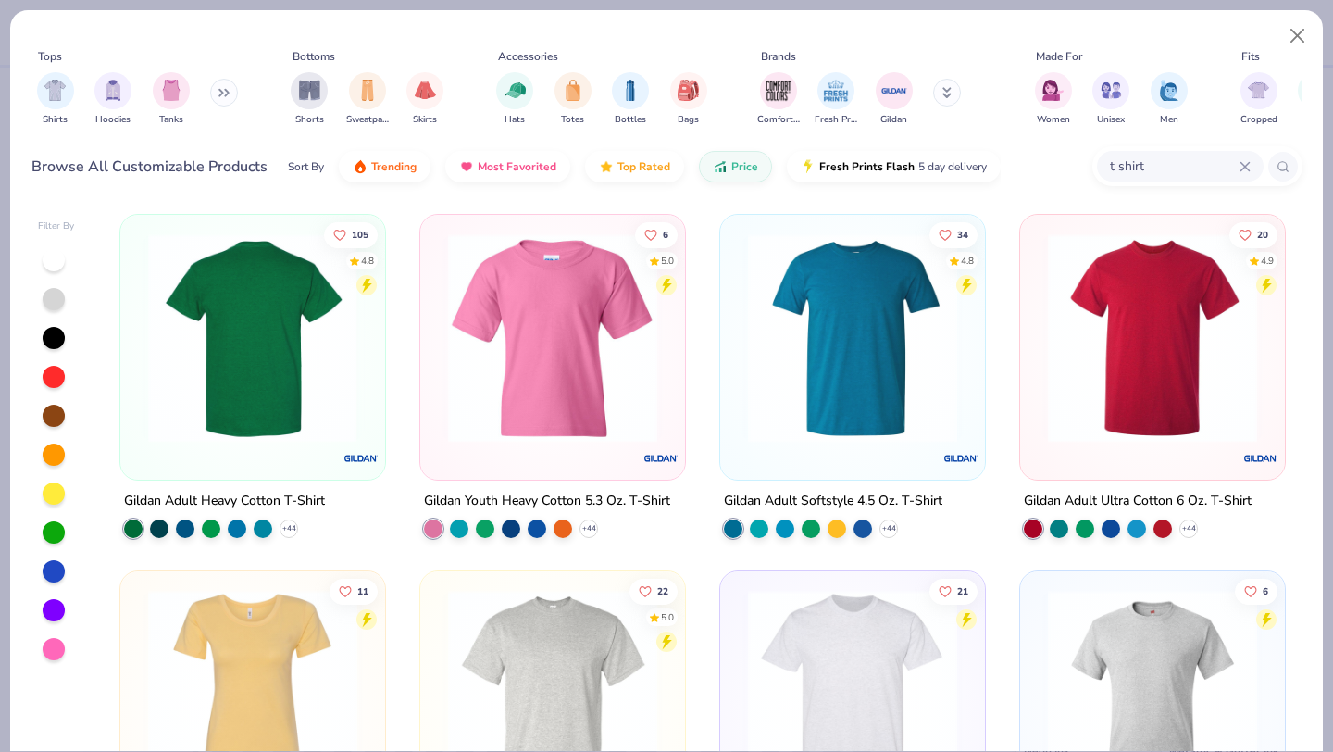
click at [140, 325] on img at bounding box center [26, 337] width 228 height 209
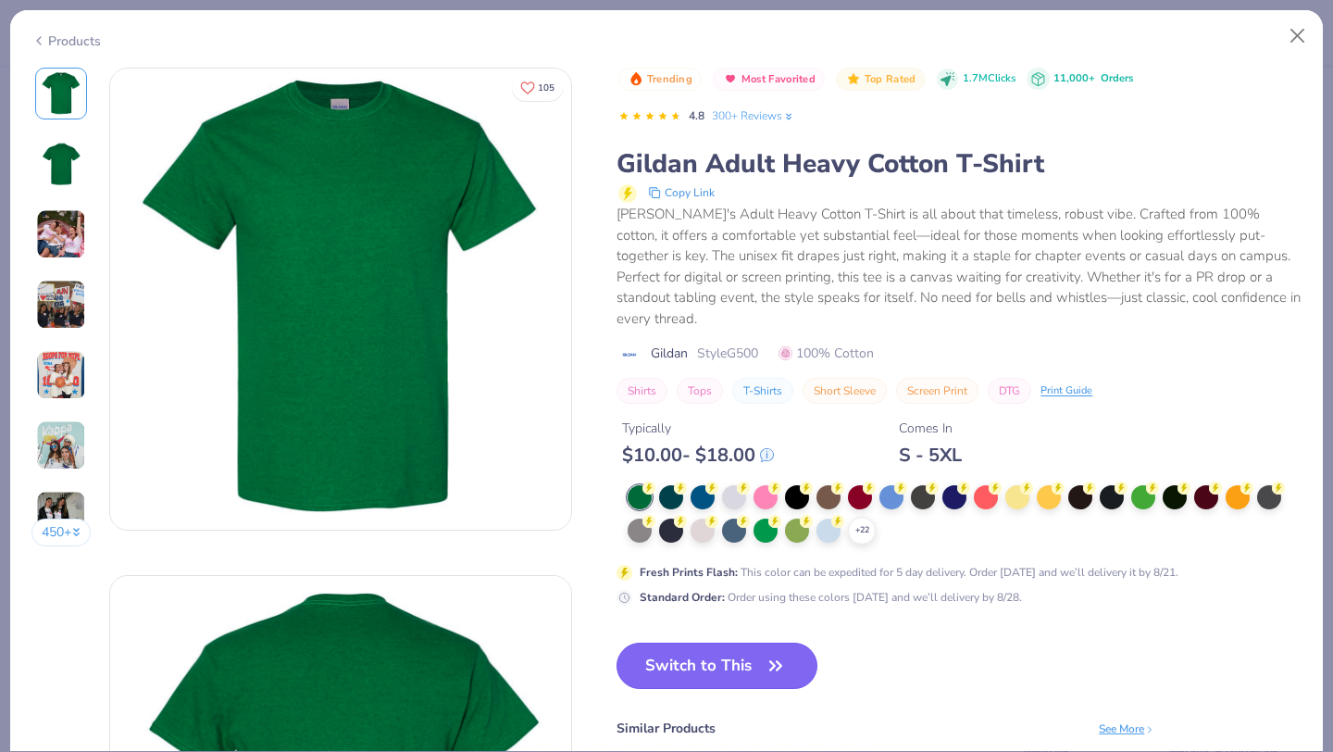
click at [759, 657] on button "Switch to This" at bounding box center [717, 666] width 201 height 46
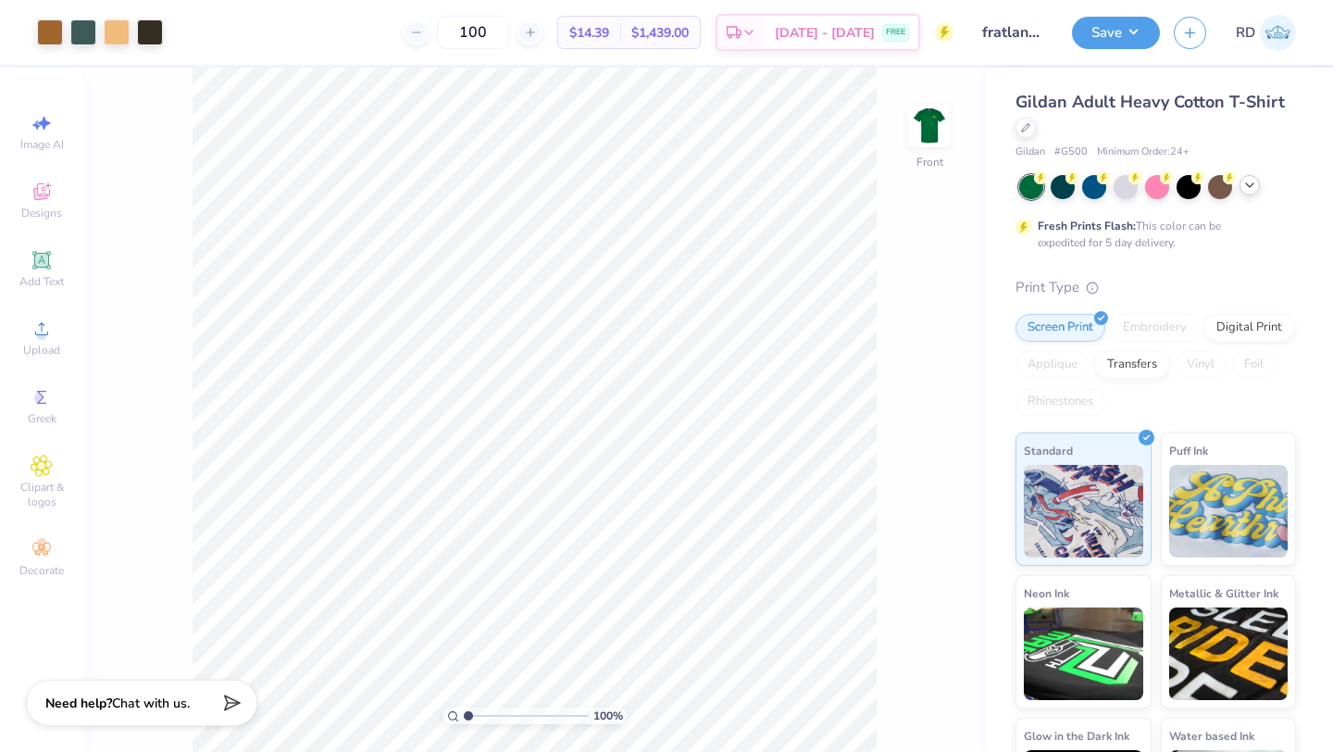
click at [1251, 188] on icon at bounding box center [1250, 185] width 15 height 15
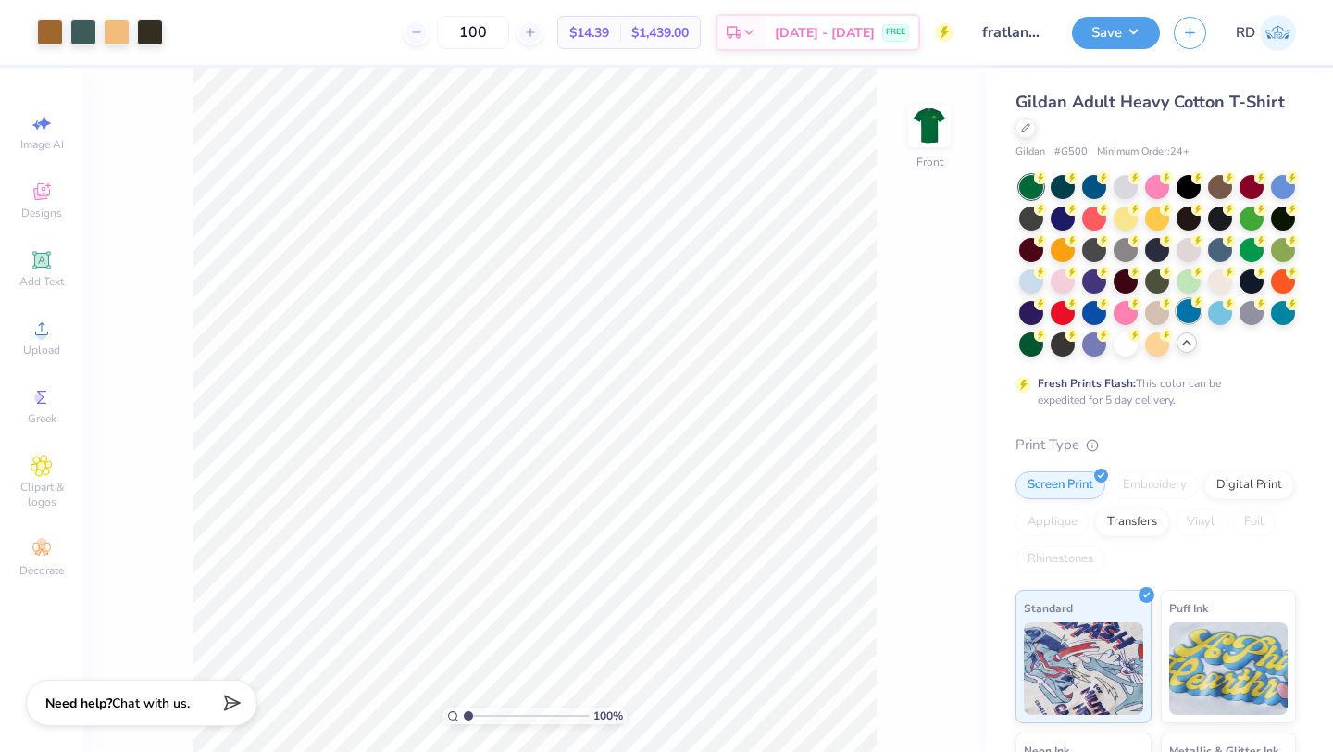
click at [1070, 344] on div at bounding box center [1158, 265] width 277 height 181
click at [1075, 344] on div at bounding box center [1063, 343] width 24 height 24
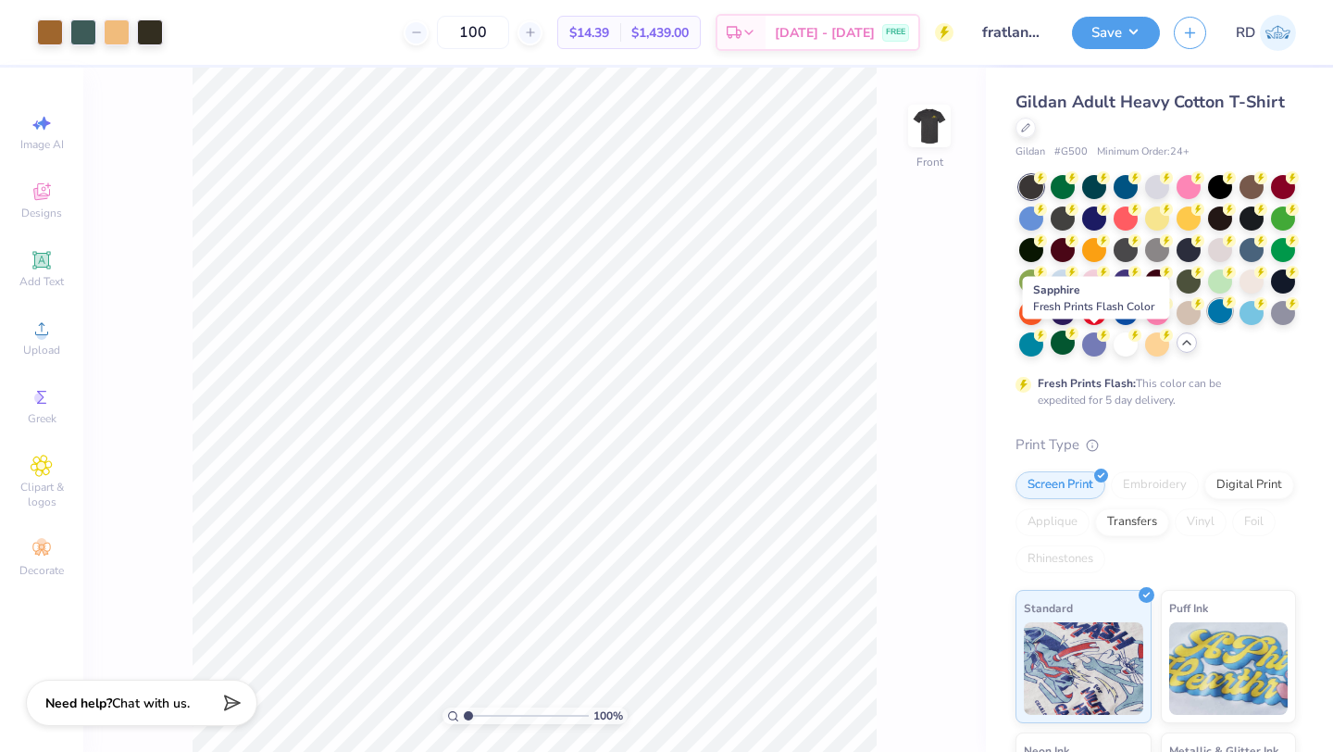
click at [1223, 308] on icon at bounding box center [1229, 301] width 13 height 13
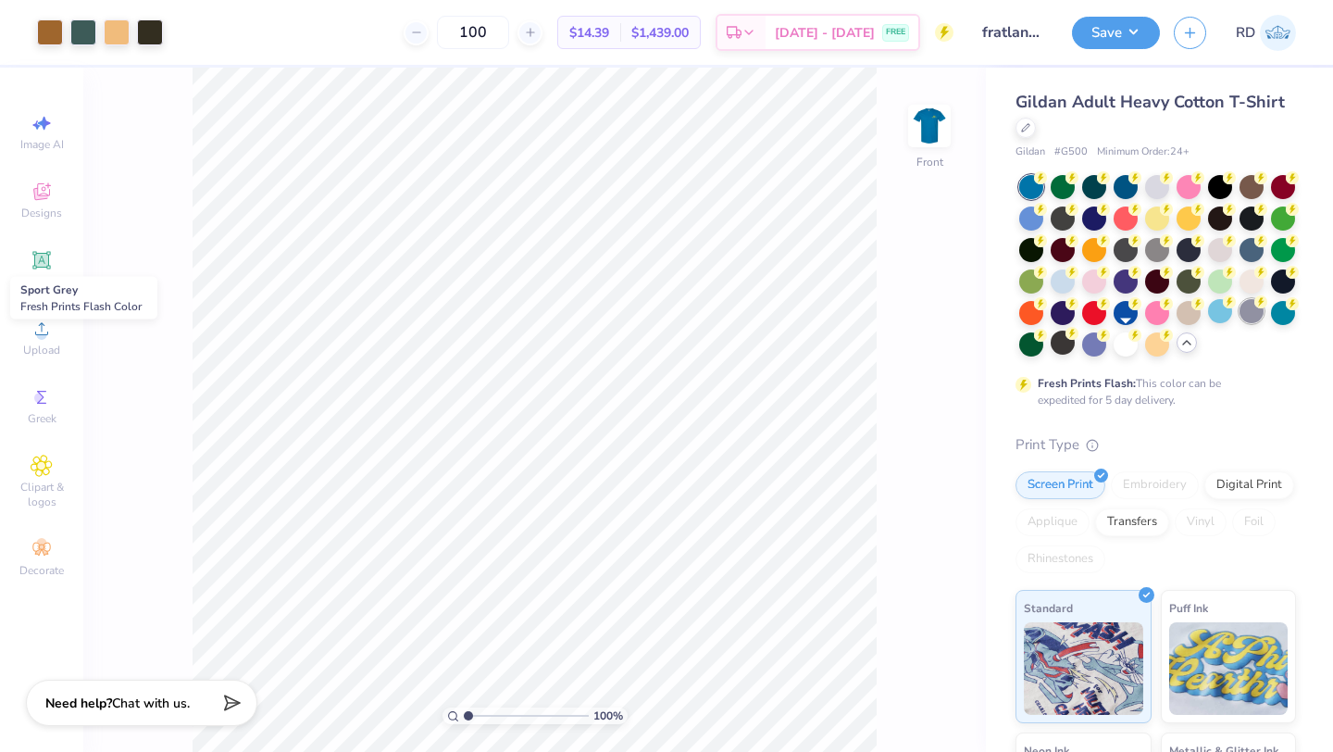
click at [1240, 323] on div at bounding box center [1252, 311] width 24 height 24
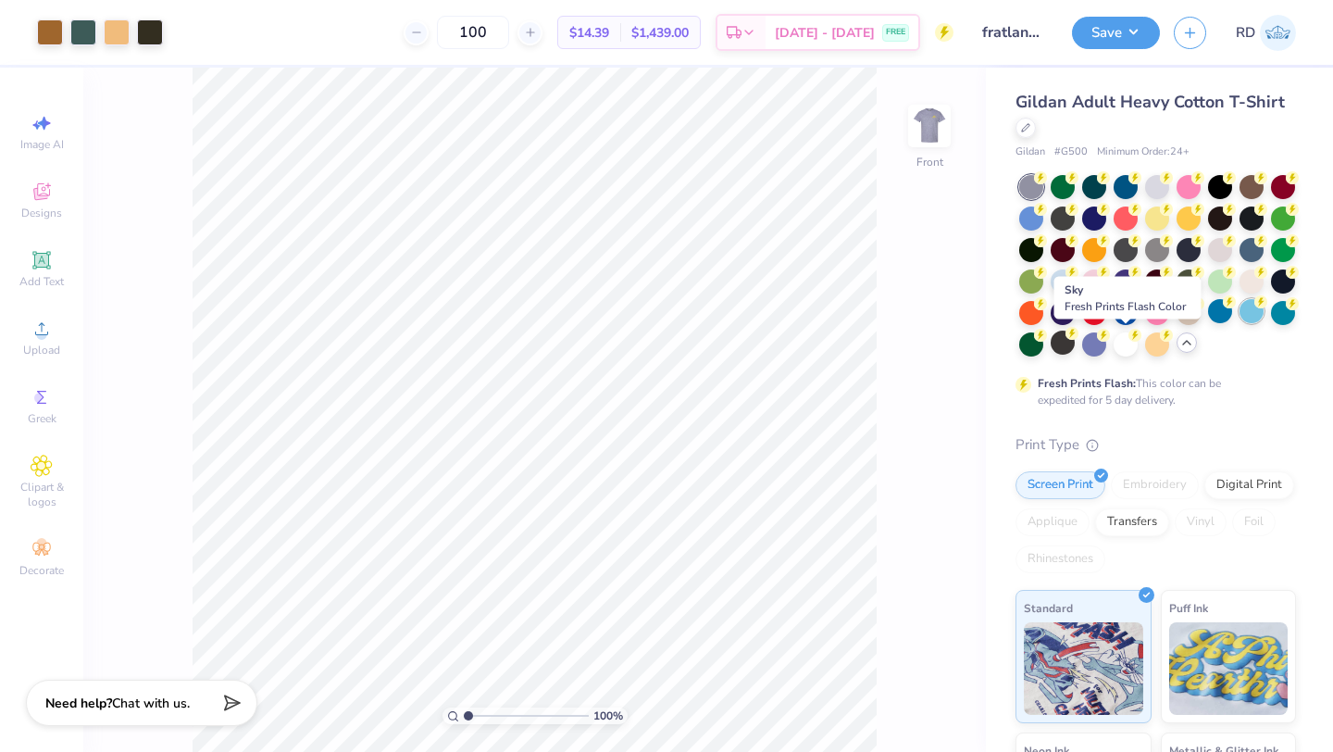
click at [1240, 323] on div at bounding box center [1252, 311] width 24 height 24
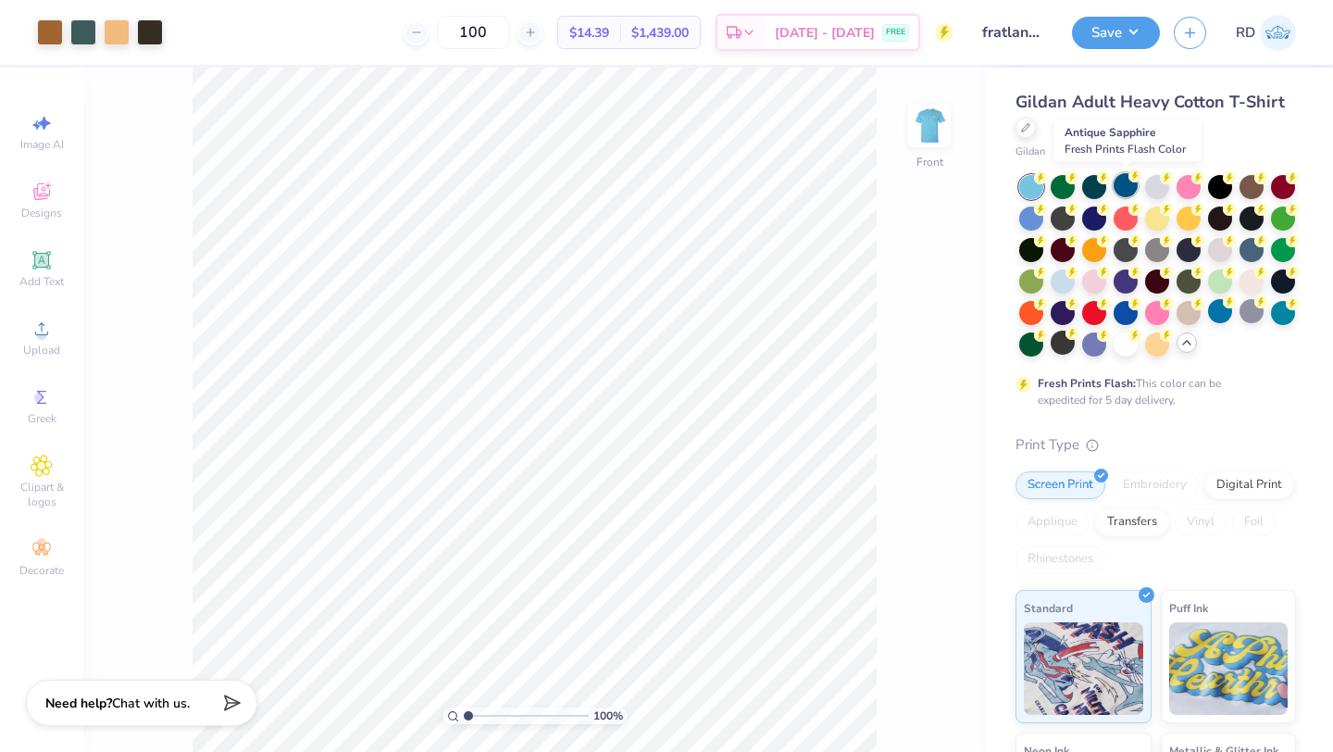
click at [1124, 194] on div at bounding box center [1126, 185] width 24 height 24
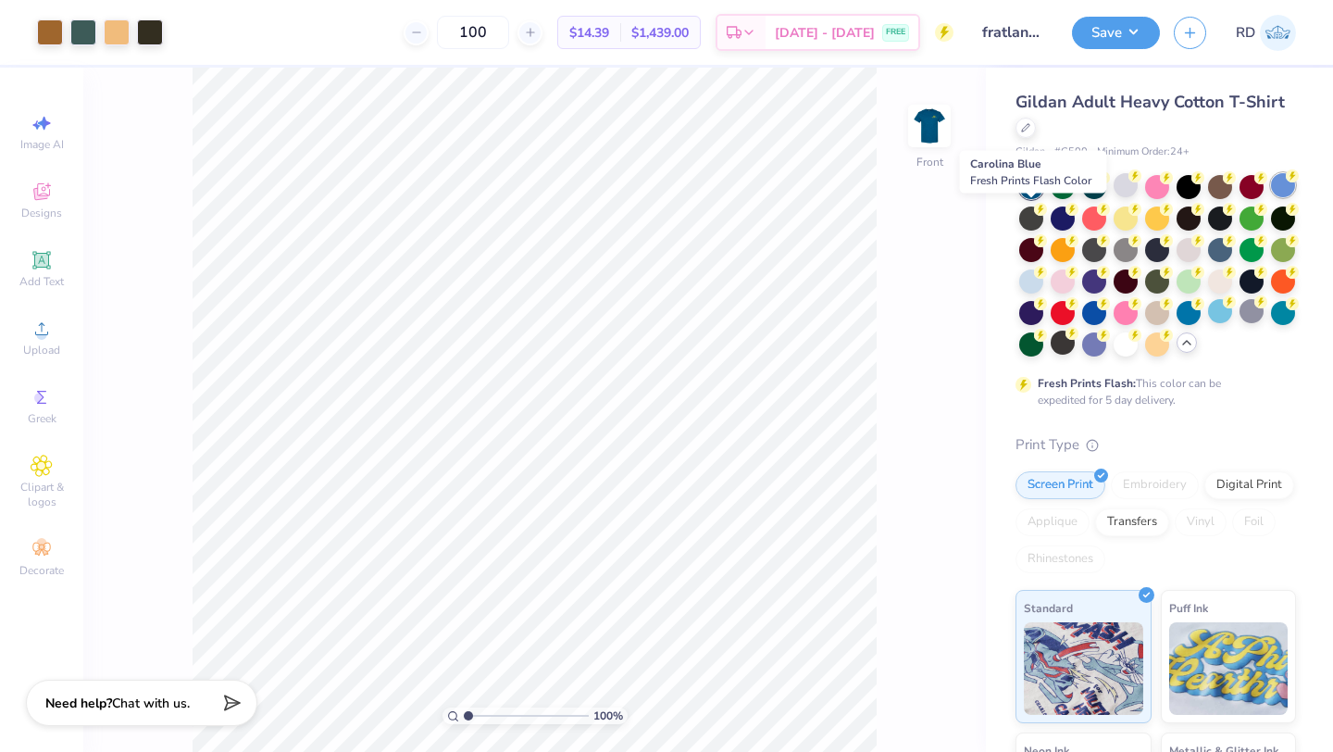
click at [1271, 197] on div at bounding box center [1283, 185] width 24 height 24
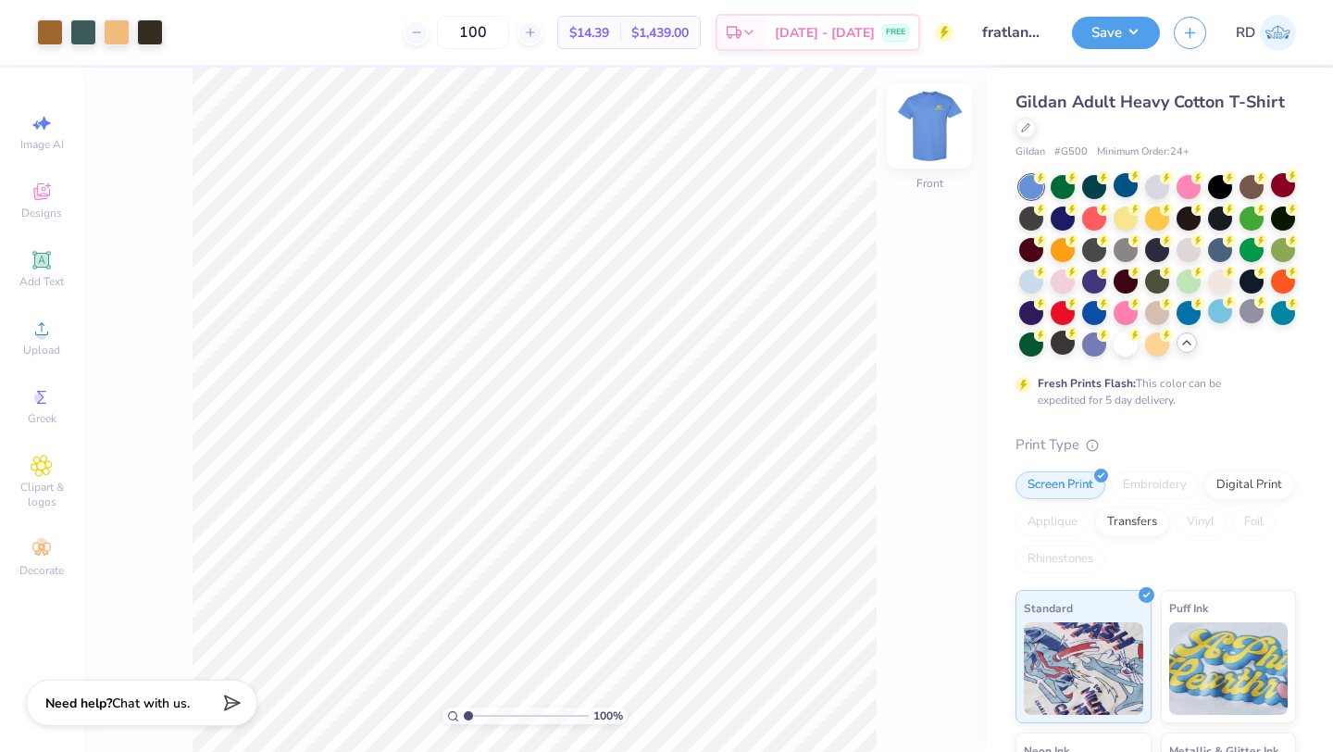
click at [941, 126] on img at bounding box center [930, 126] width 74 height 74
click at [937, 127] on img at bounding box center [929, 125] width 37 height 37
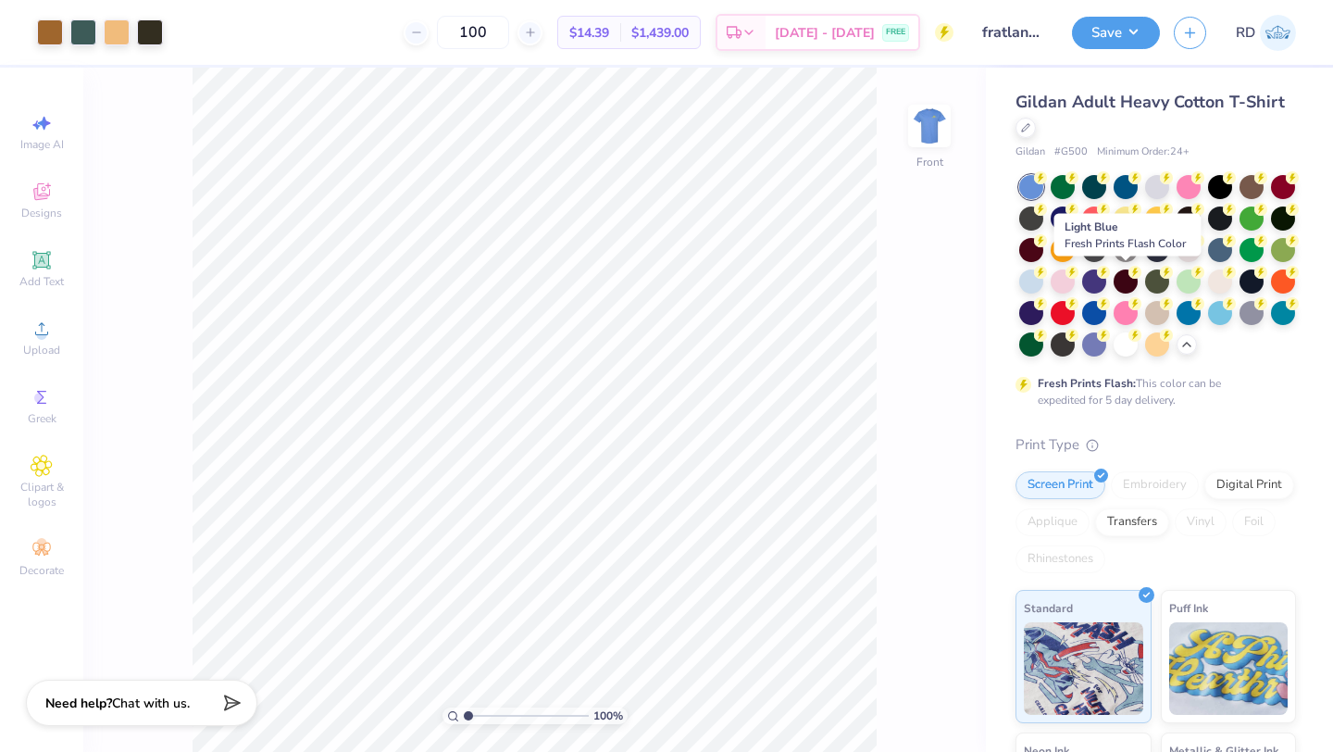
click at [1044, 270] on div at bounding box center [1032, 281] width 24 height 24
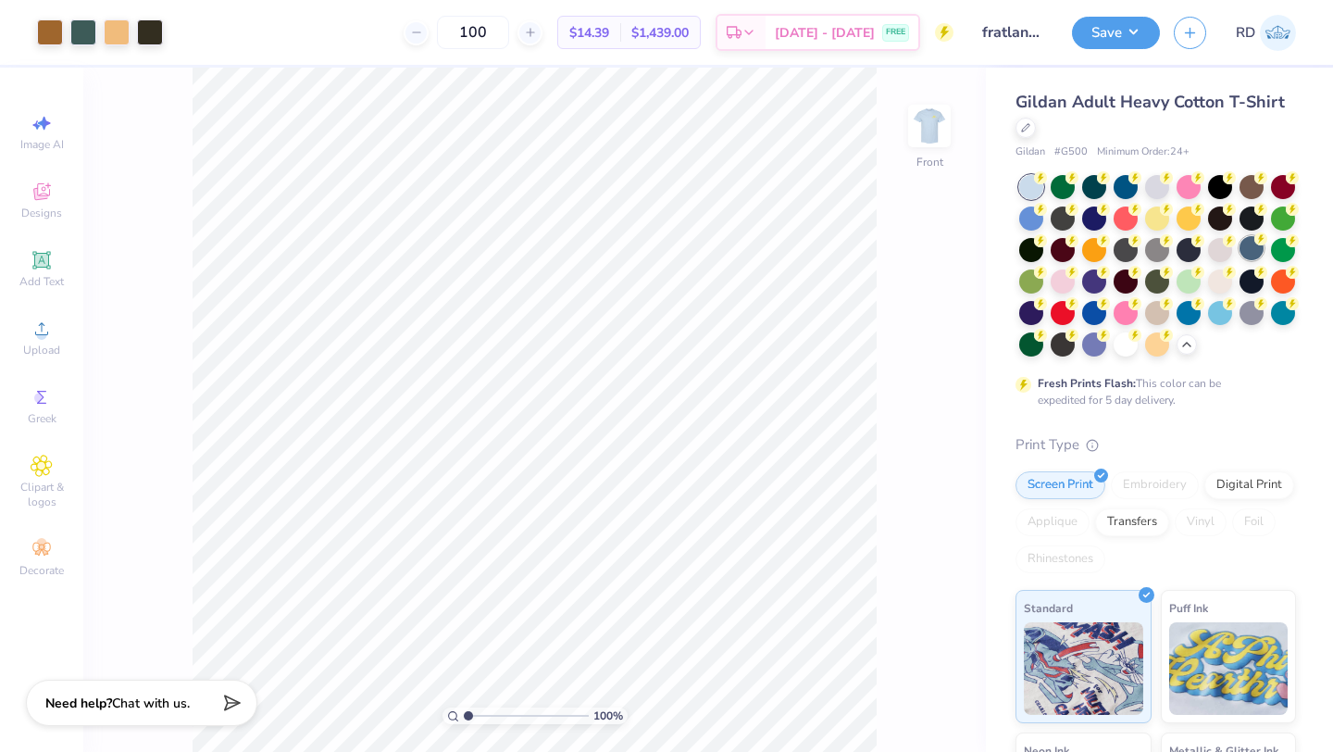
click at [1240, 260] on div at bounding box center [1252, 248] width 24 height 24
click at [1131, 194] on div at bounding box center [1126, 185] width 24 height 24
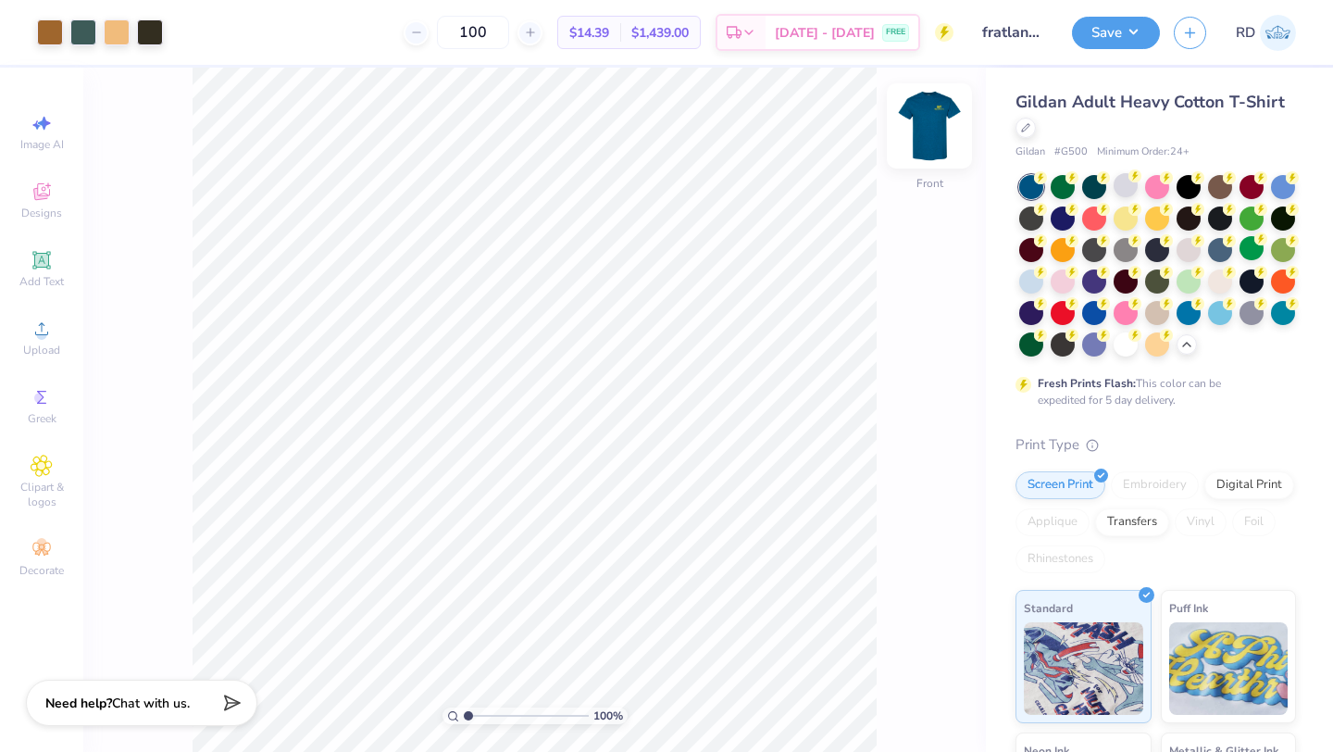
click at [945, 159] on img at bounding box center [930, 126] width 74 height 74
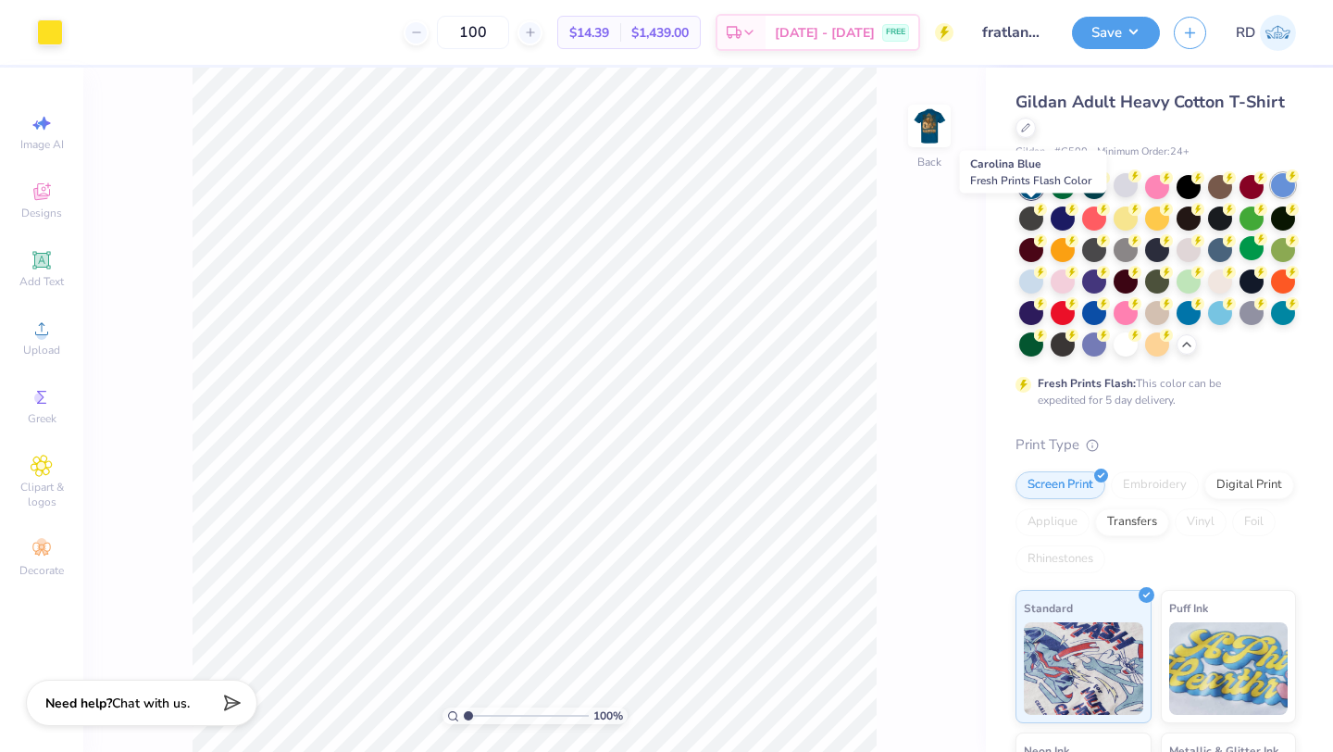
click at [1271, 197] on div at bounding box center [1283, 185] width 24 height 24
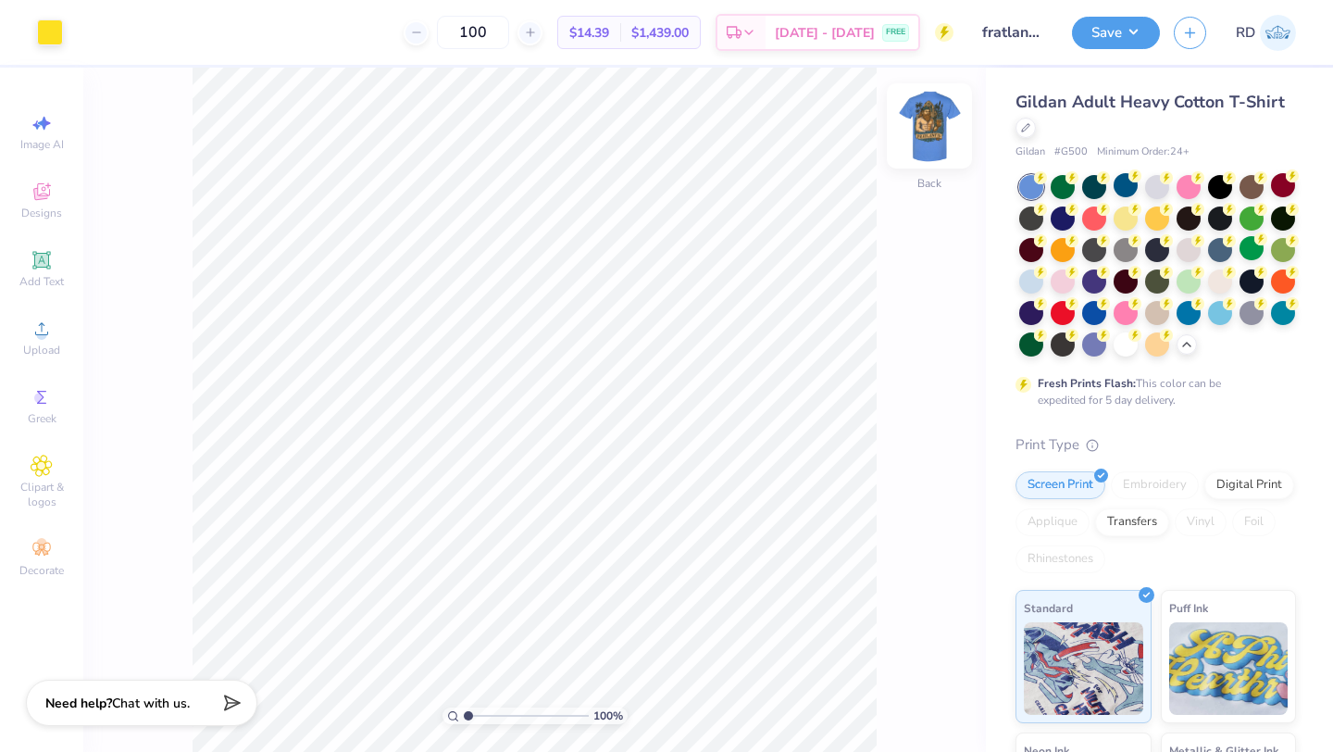
click at [947, 154] on img at bounding box center [930, 126] width 74 height 74
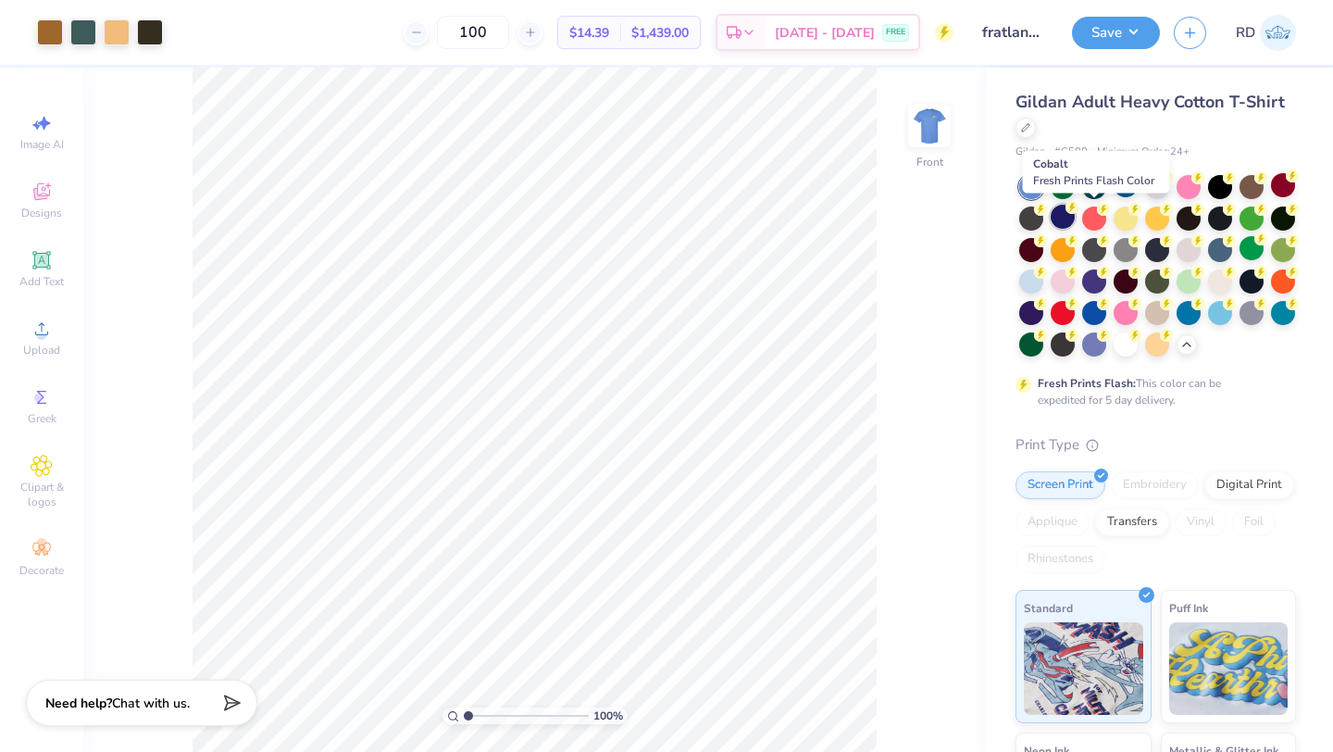
click at [1075, 225] on div at bounding box center [1063, 217] width 24 height 24
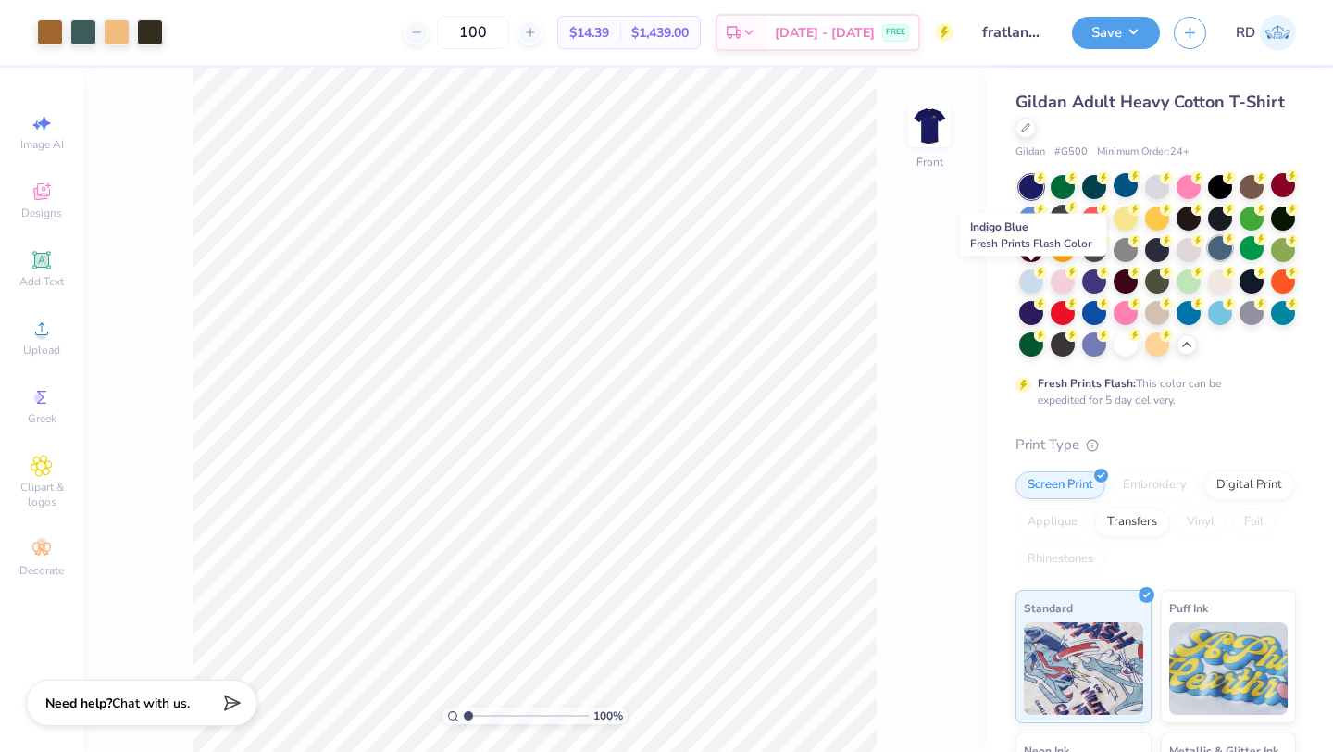
click at [1208, 260] on div at bounding box center [1220, 248] width 24 height 24
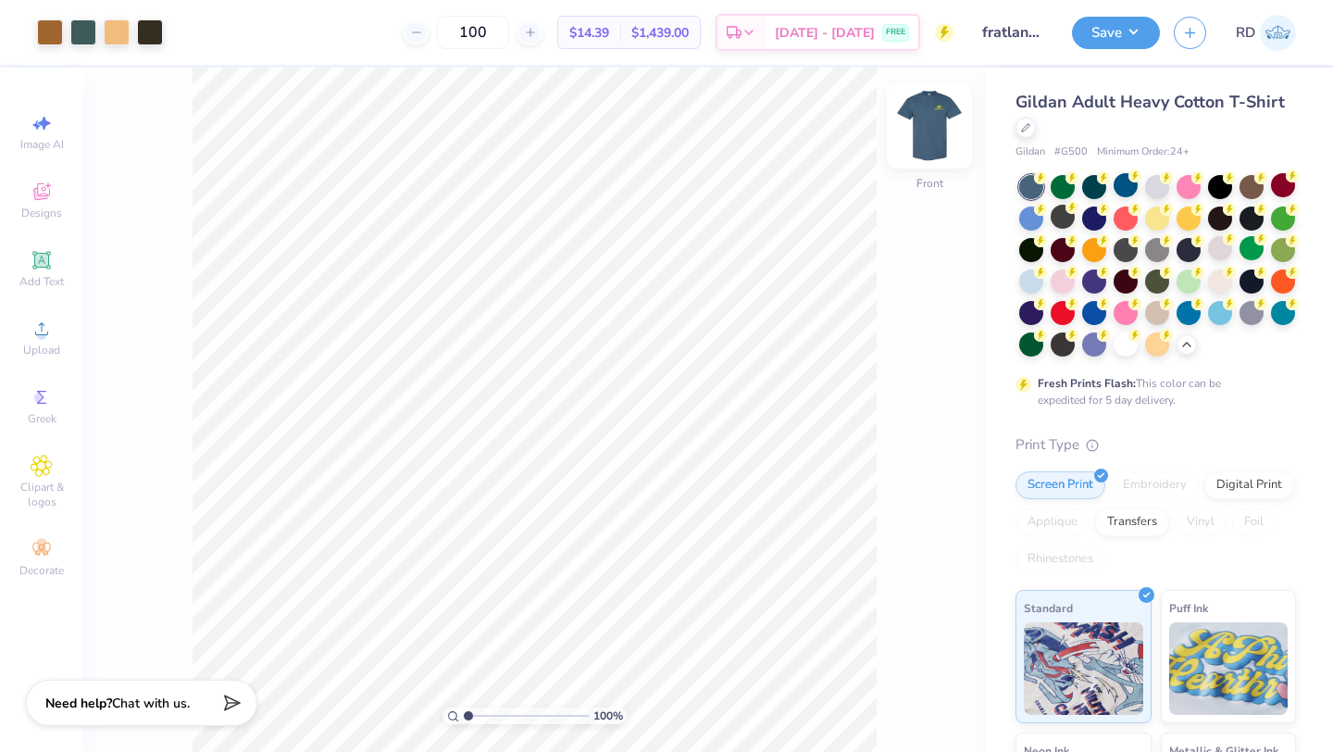
click at [918, 120] on img at bounding box center [930, 126] width 74 height 74
click at [918, 120] on img at bounding box center [929, 125] width 37 height 37
drag, startPoint x: 880, startPoint y: 119, endPoint x: 915, endPoint y: 253, distance: 138.8
click at [985, 282] on div "Art colors 100 $14.39 Per Item $1,439.00 Total Est. Delivery [DATE] - [DATE] FR…" at bounding box center [666, 376] width 1333 height 752
click at [998, 240] on div "Art colors 100 $14.39 Per Item $1,439.00 Total Est. Delivery [DATE] - [DATE] FR…" at bounding box center [666, 376] width 1333 height 752
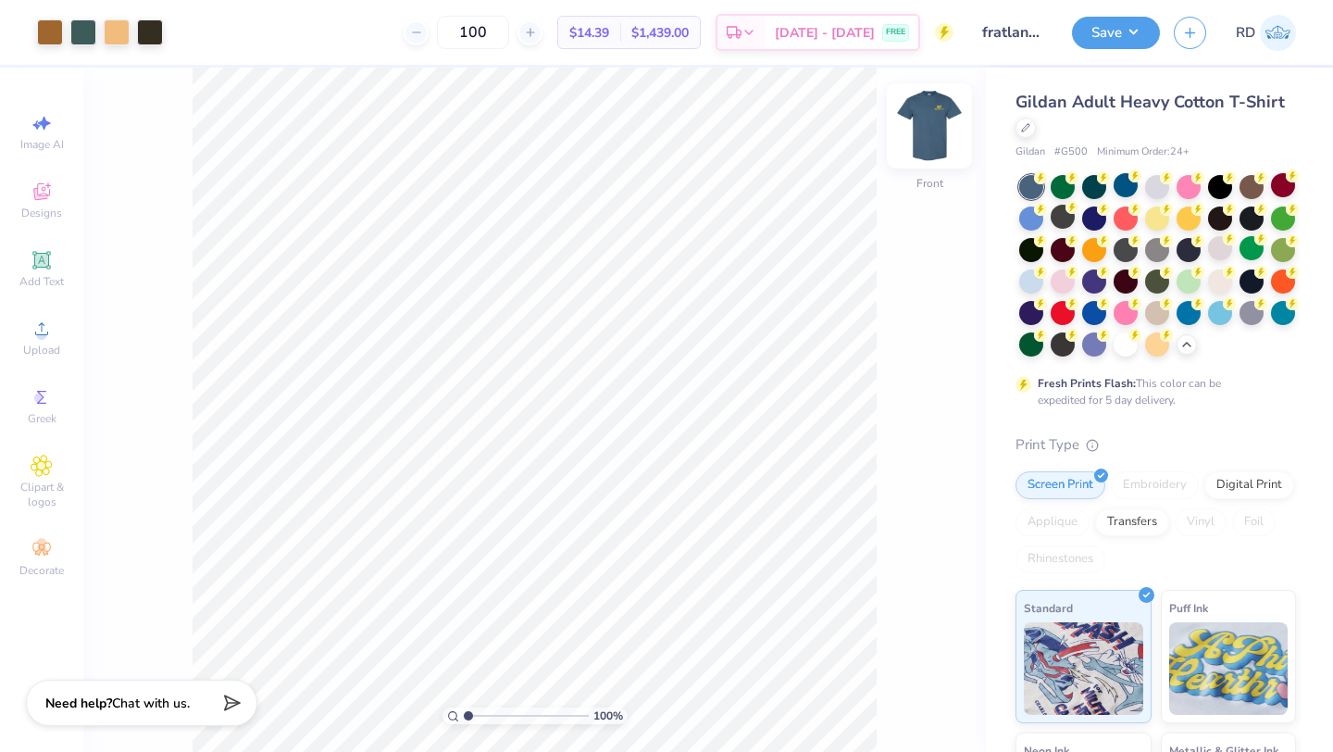
click at [930, 119] on img at bounding box center [930, 126] width 74 height 74
click at [936, 165] on div "Back" at bounding box center [929, 138] width 43 height 66
click at [1220, 190] on div at bounding box center [1220, 185] width 24 height 24
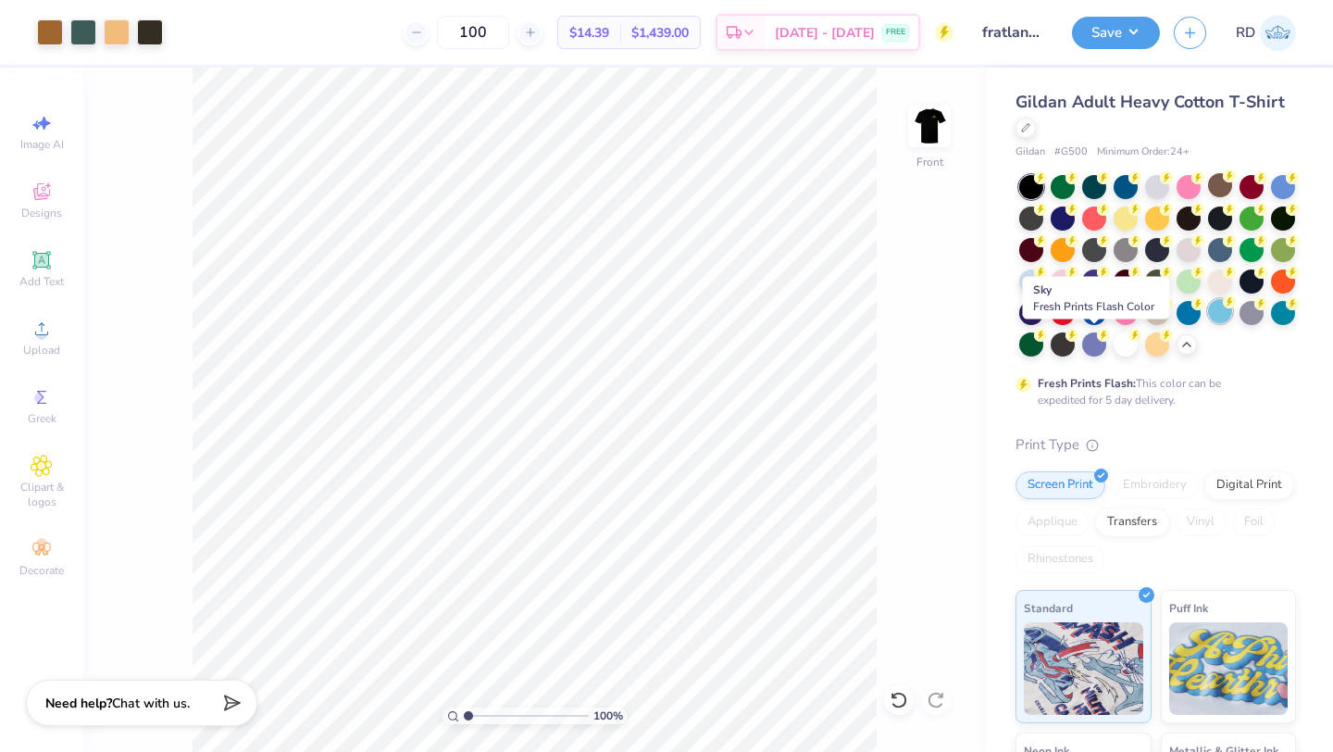
click at [1208, 323] on div at bounding box center [1220, 311] width 24 height 24
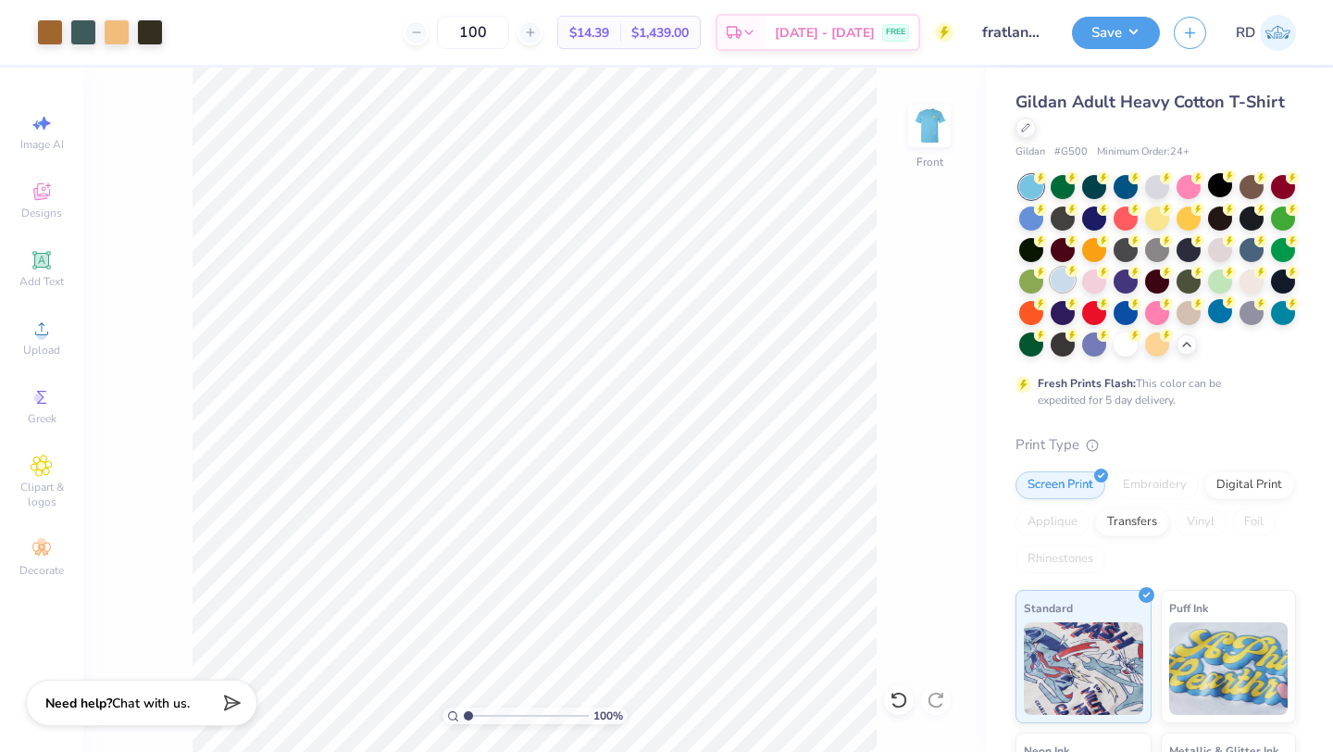
click at [1075, 276] on div at bounding box center [1063, 280] width 24 height 24
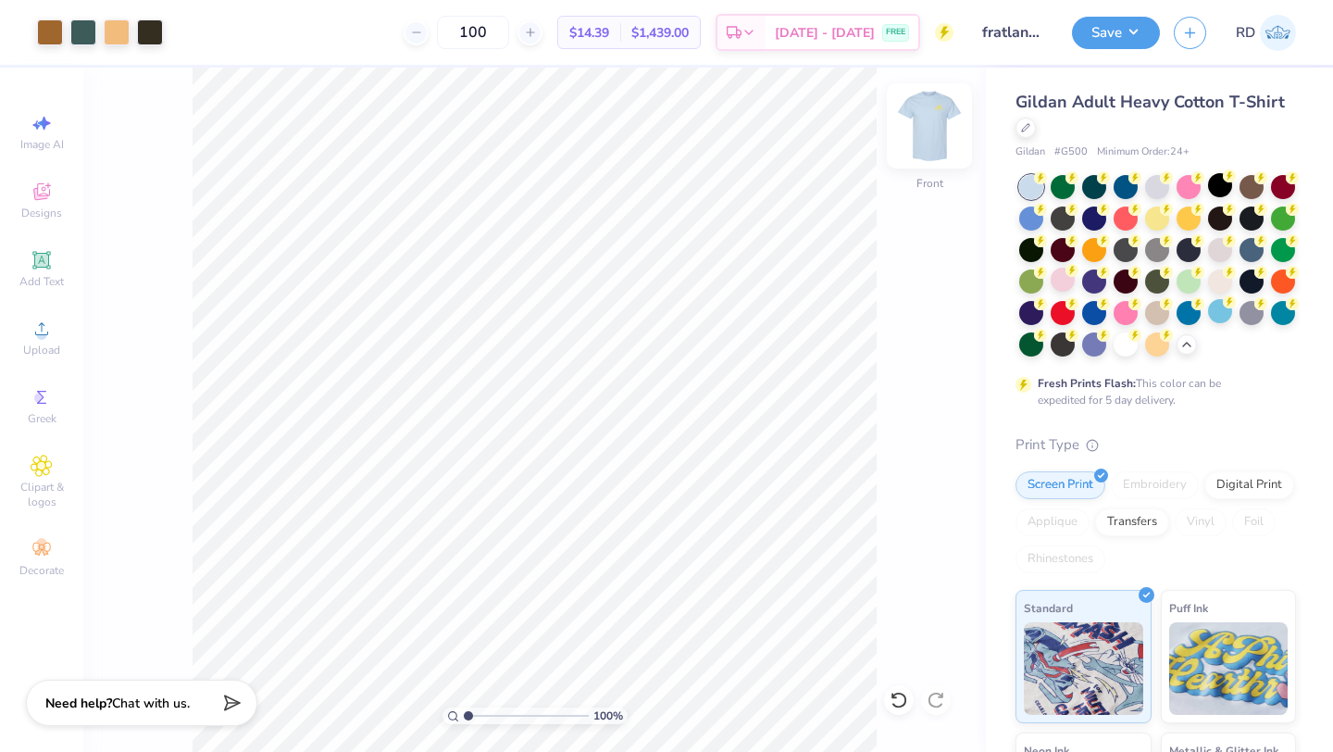
click at [927, 143] on img at bounding box center [930, 126] width 74 height 74
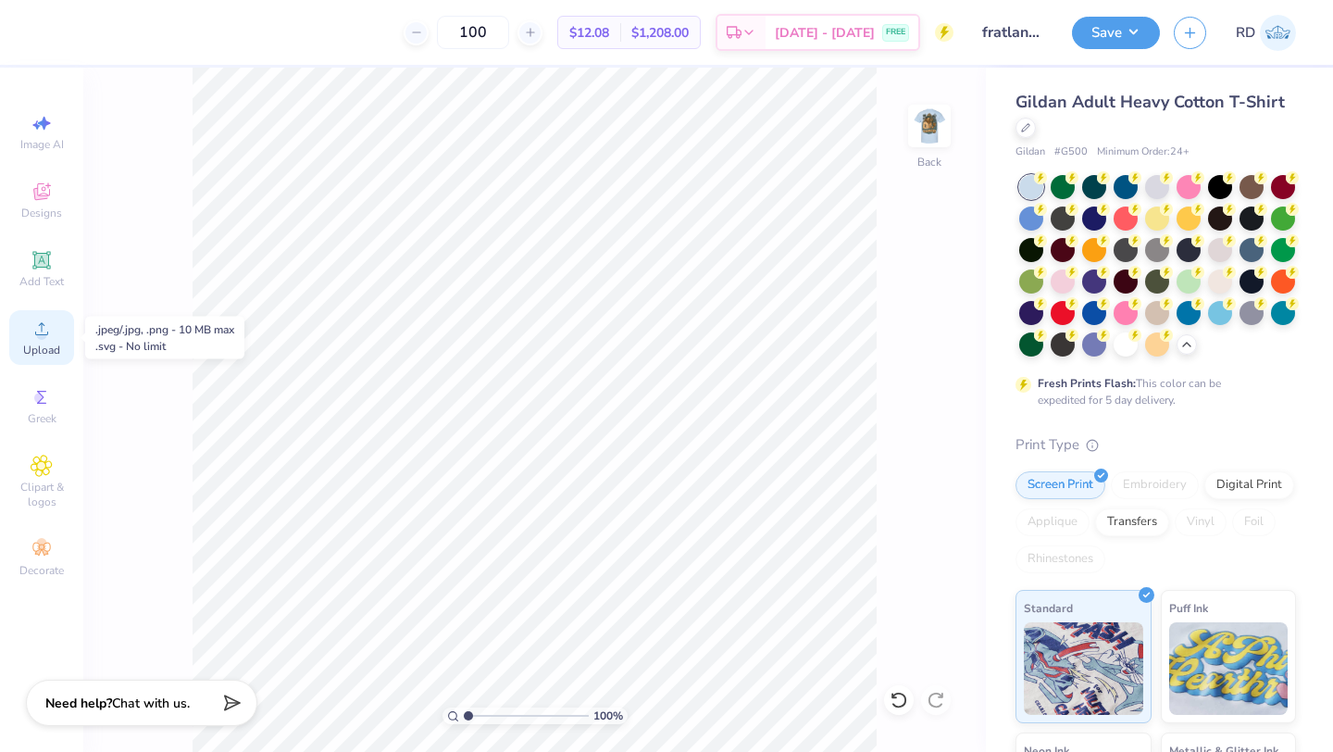
click at [38, 346] on span "Upload" at bounding box center [41, 350] width 37 height 15
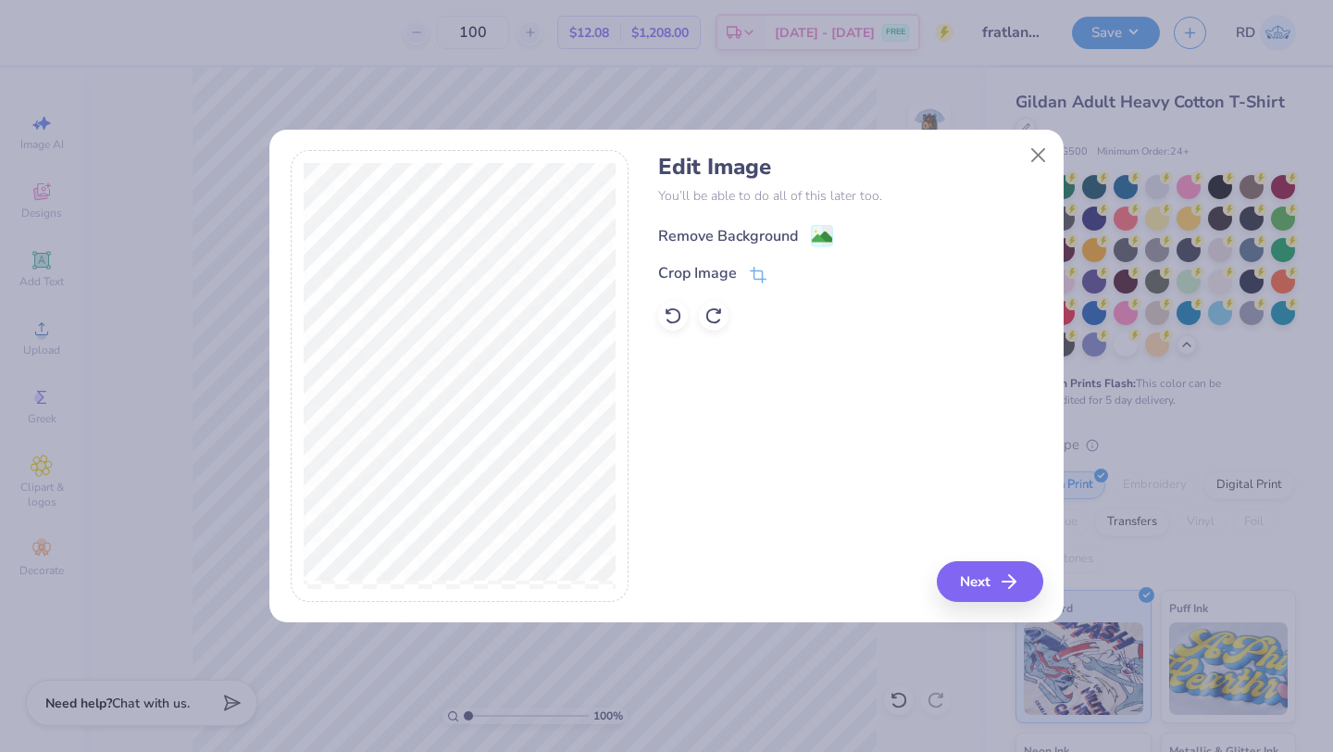
click at [655, 231] on div "Remove Background" at bounding box center [728, 236] width 140 height 22
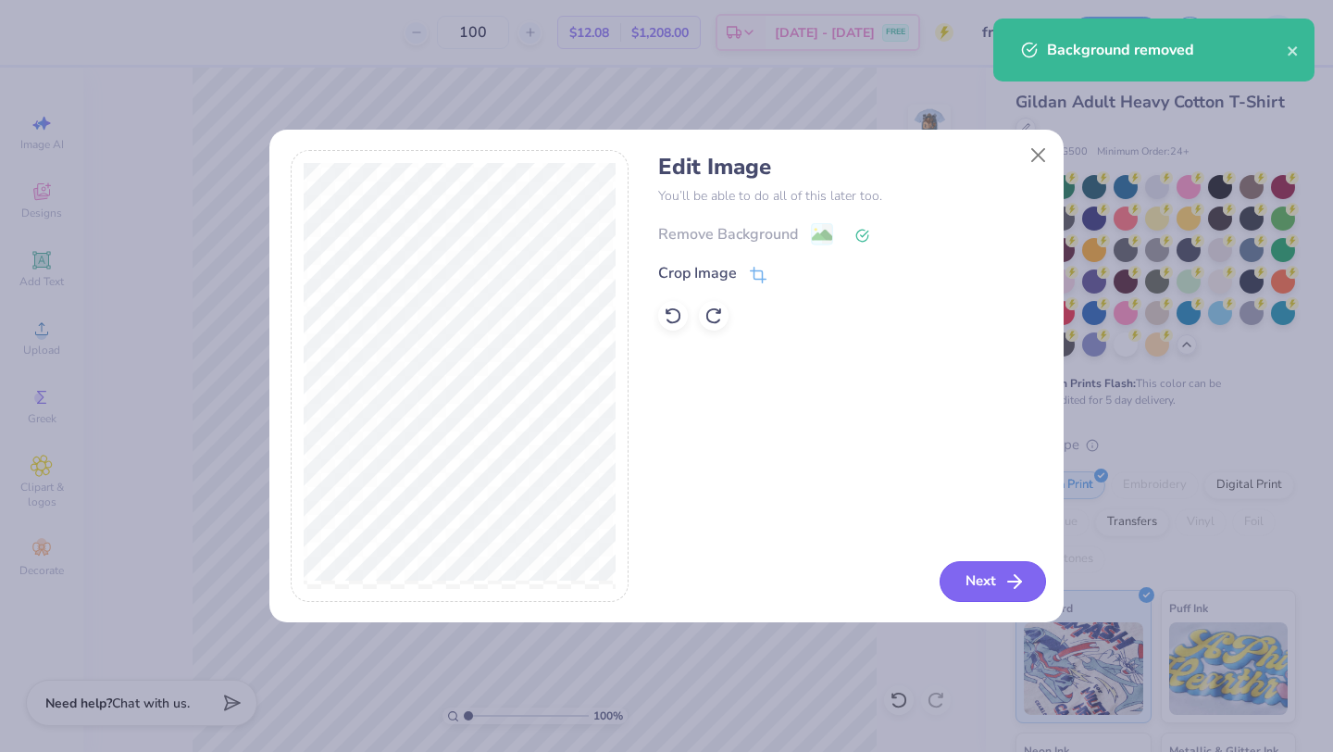
click at [655, 564] on button "Next" at bounding box center [993, 581] width 106 height 41
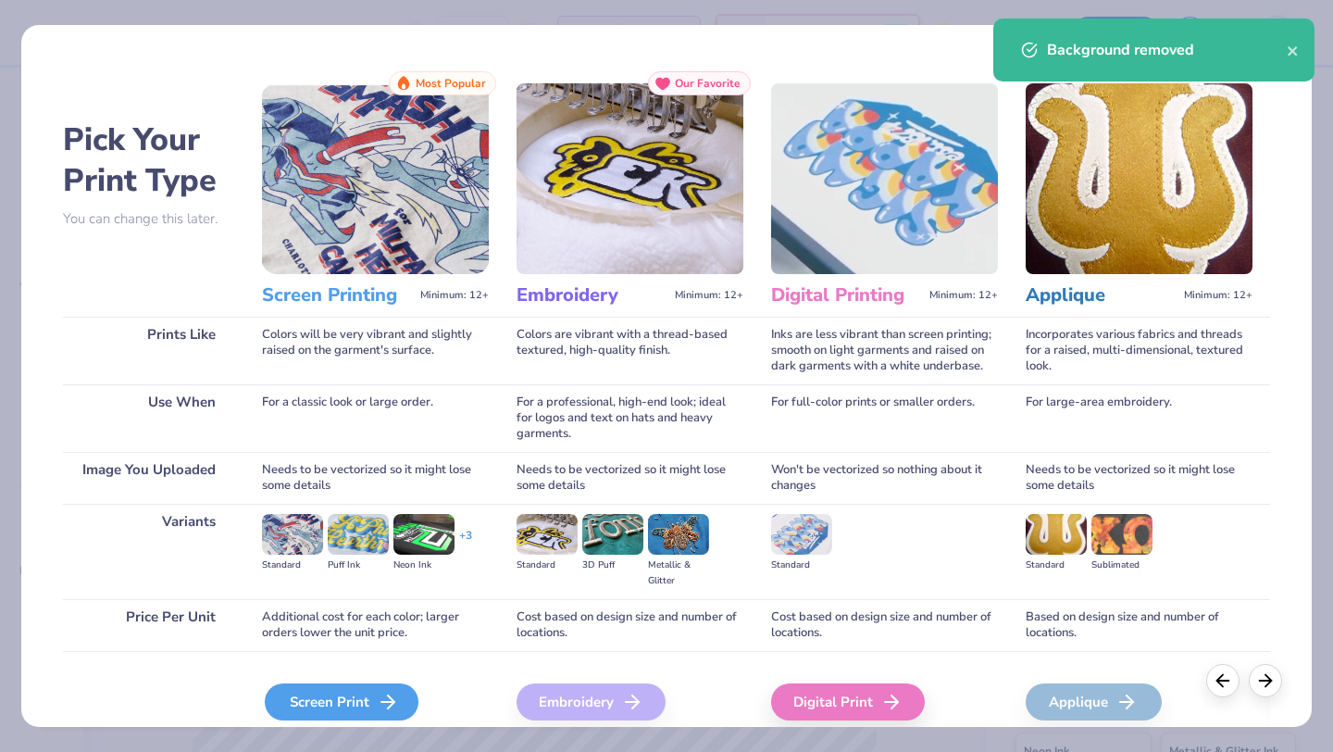
click at [353, 649] on div "Screen Print" at bounding box center [342, 701] width 154 height 37
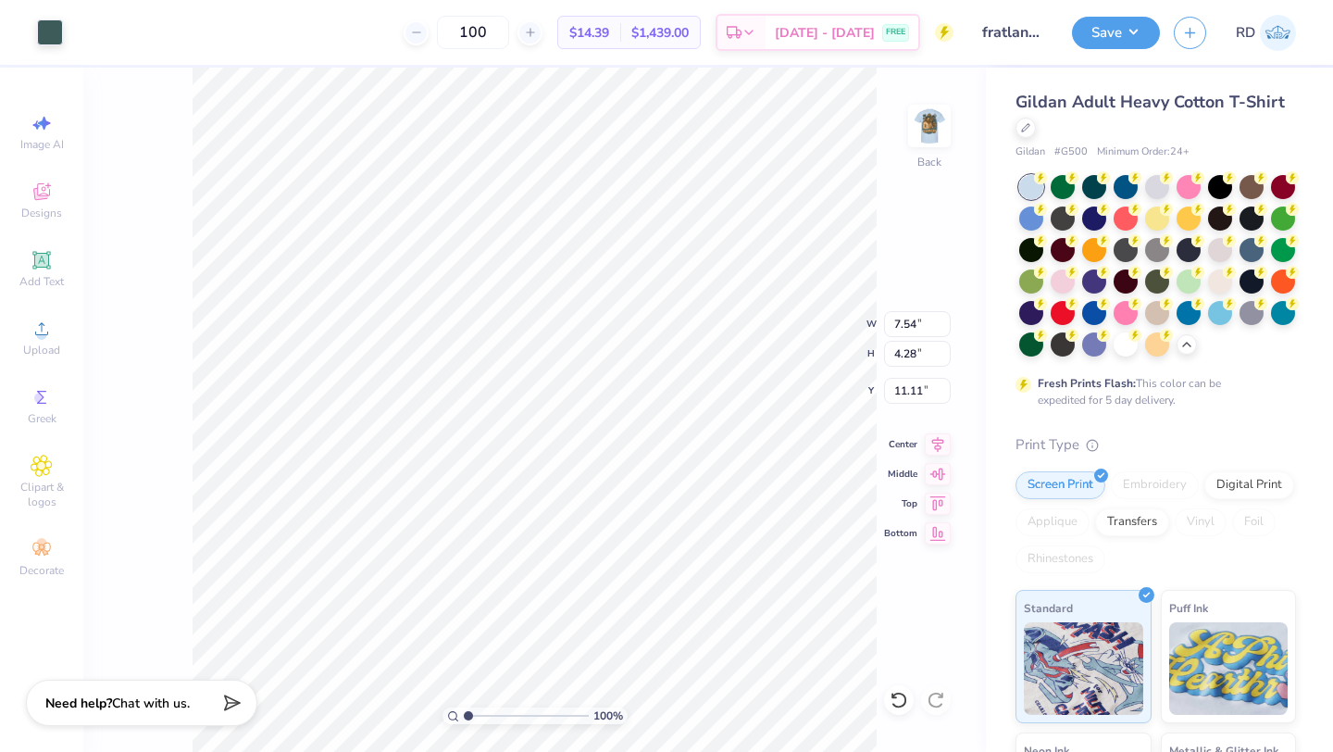
type input "3.00"
type input "2.42"
type input "1.37"
type input "3.00"
type input "2.99"
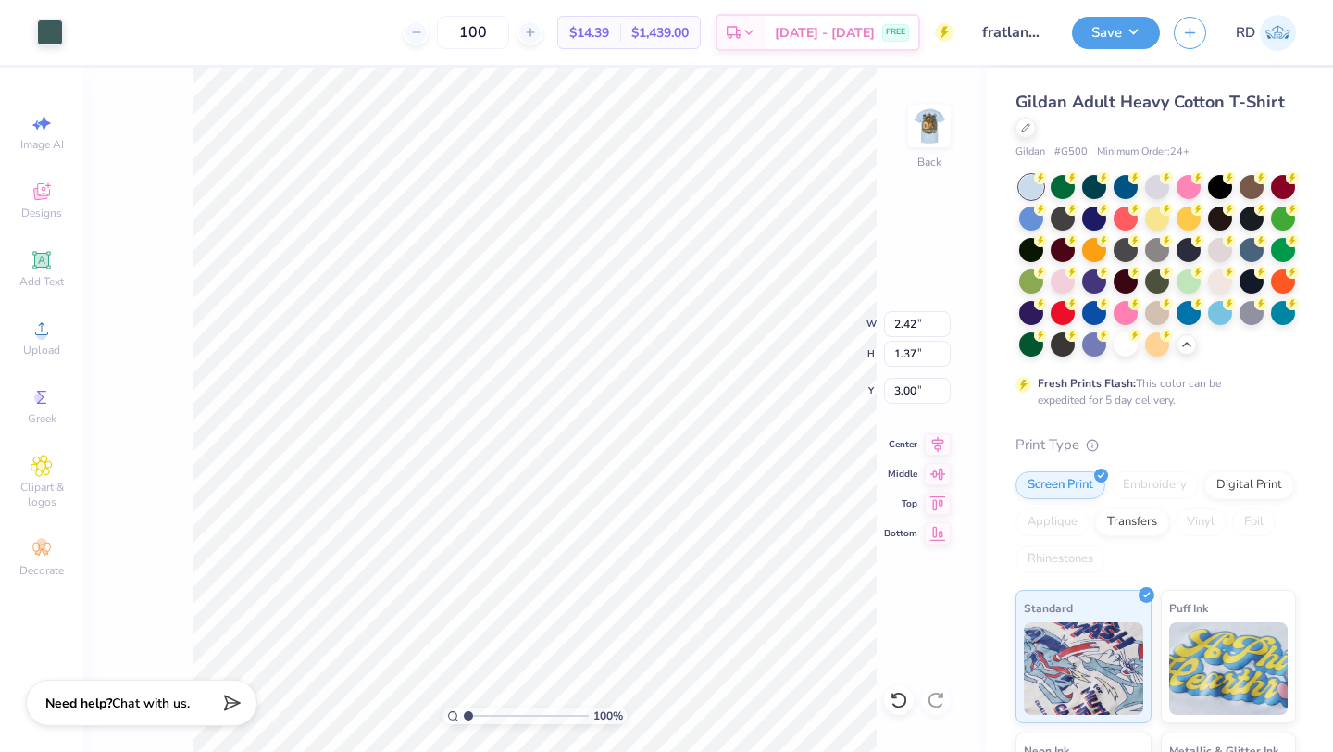
type input "1.69"
type input "3.00"
type input "3.31"
type input "1.88"
type input "3.62"
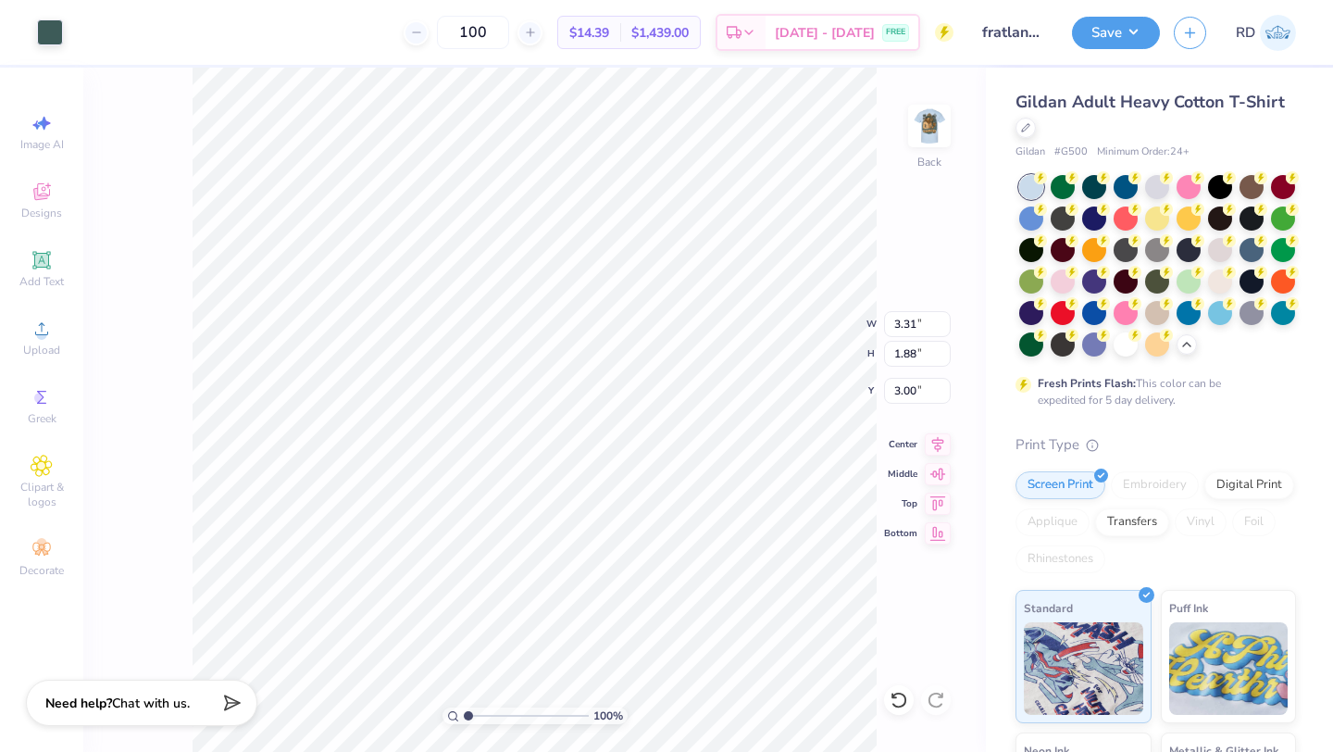
type input "2.05"
drag, startPoint x: 895, startPoint y: 227, endPoint x: 889, endPoint y: 180, distance: 47.6
click at [895, 226] on div "100 % Back" at bounding box center [534, 410] width 903 height 684
click at [921, 132] on img at bounding box center [930, 126] width 74 height 74
